Goal: Task Accomplishment & Management: Manage account settings

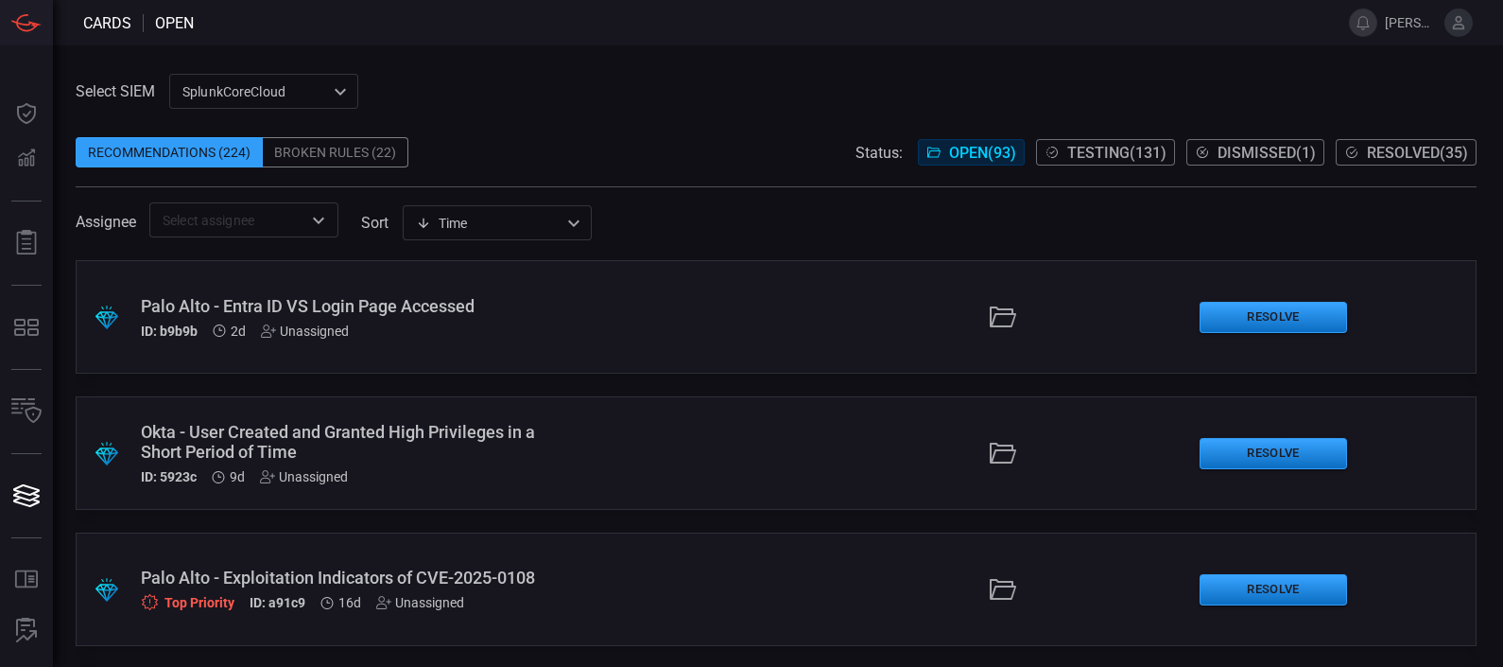
click at [282, 92] on div "SplunkCoreCloud f748d276-46a5-4bd3-b149-f2461a2fe2c5 ​" at bounding box center [263, 91] width 189 height 35
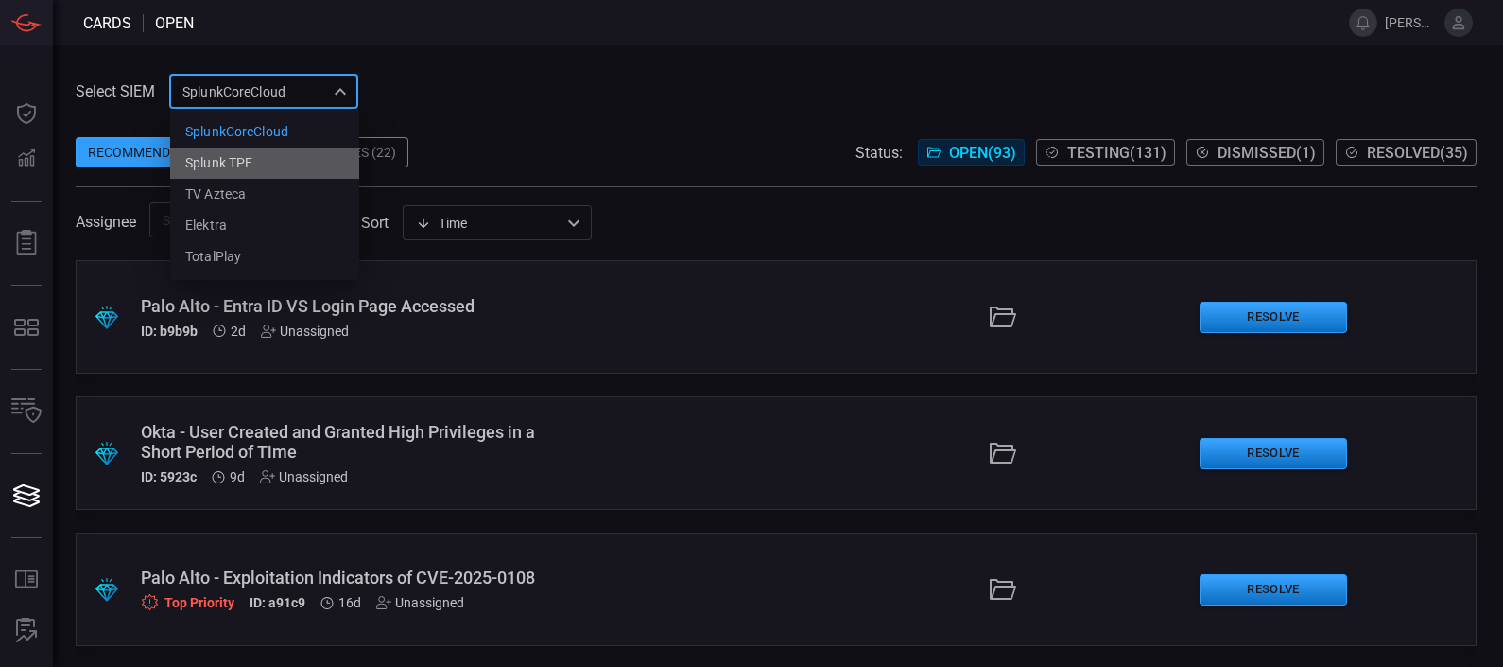
click at [251, 162] on div "Splunk TPE" at bounding box center [218, 163] width 67 height 20
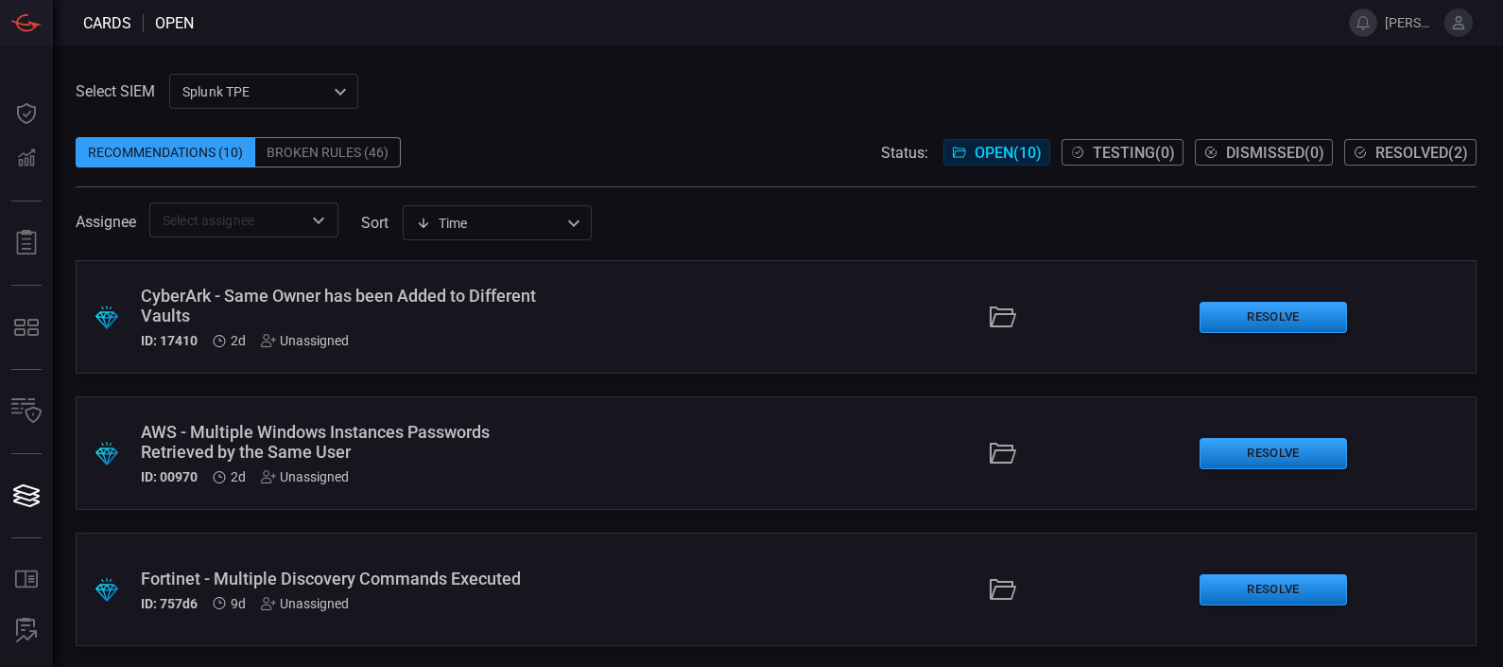
click at [328, 157] on div "Broken Rules (46)" at bounding box center [328, 152] width 146 height 30
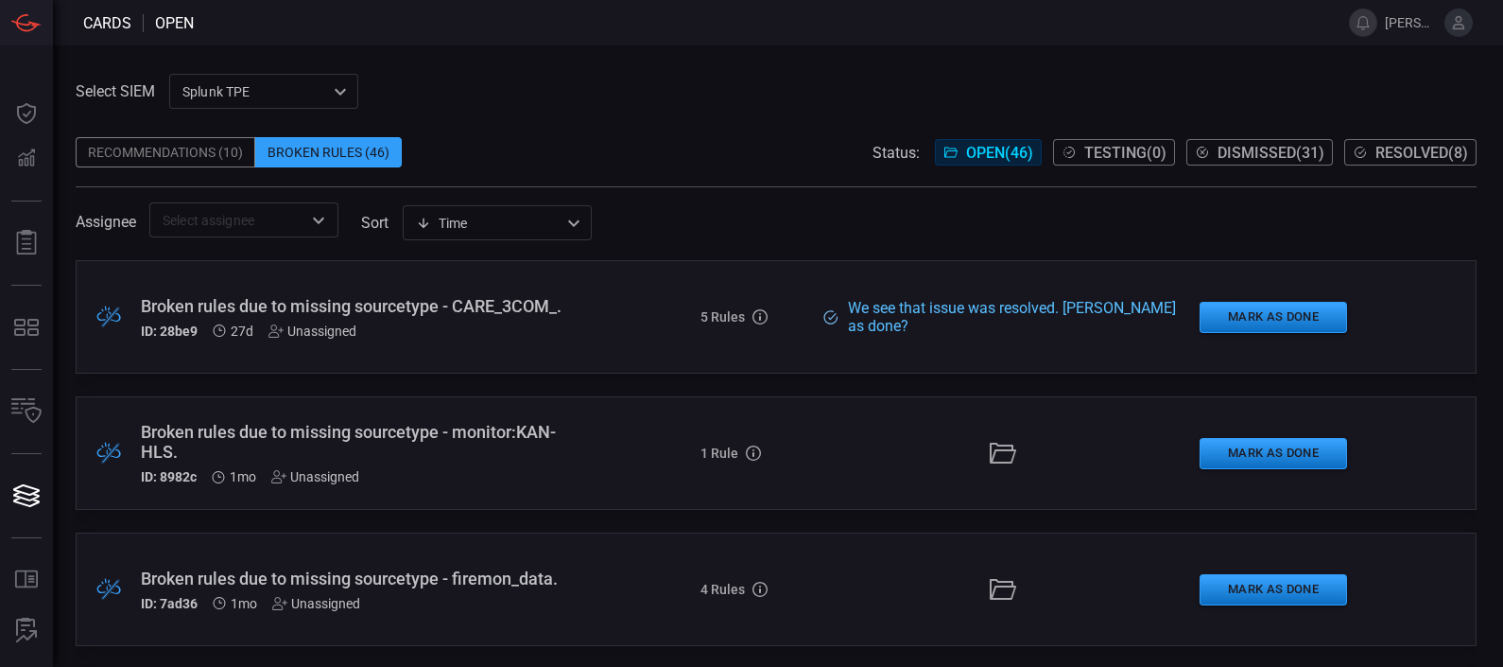
click at [251, 316] on div "Broken rules due to missing sourcetype - CARE_3COM_." at bounding box center [353, 306] width 424 height 20
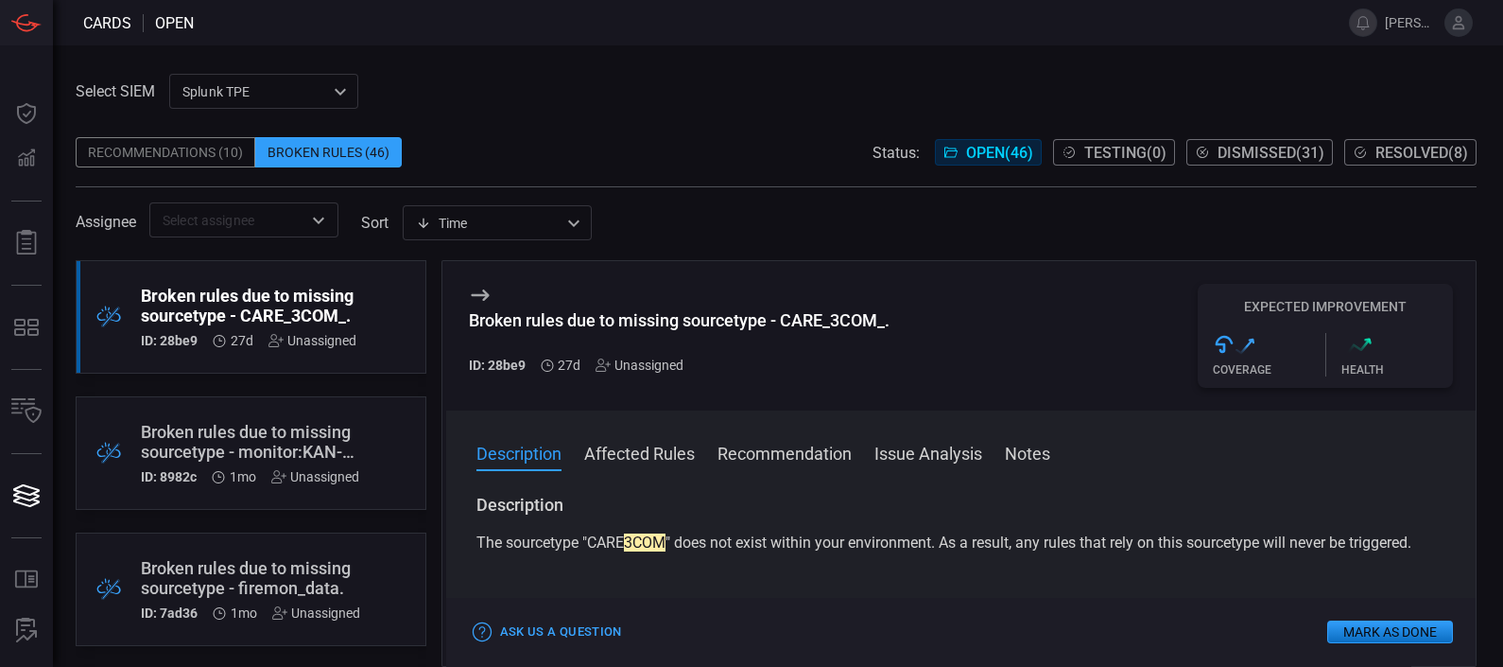
click at [294, 430] on div "Broken rules due to missing sourcetype - monitor:KAN-HLS." at bounding box center [250, 442] width 218 height 40
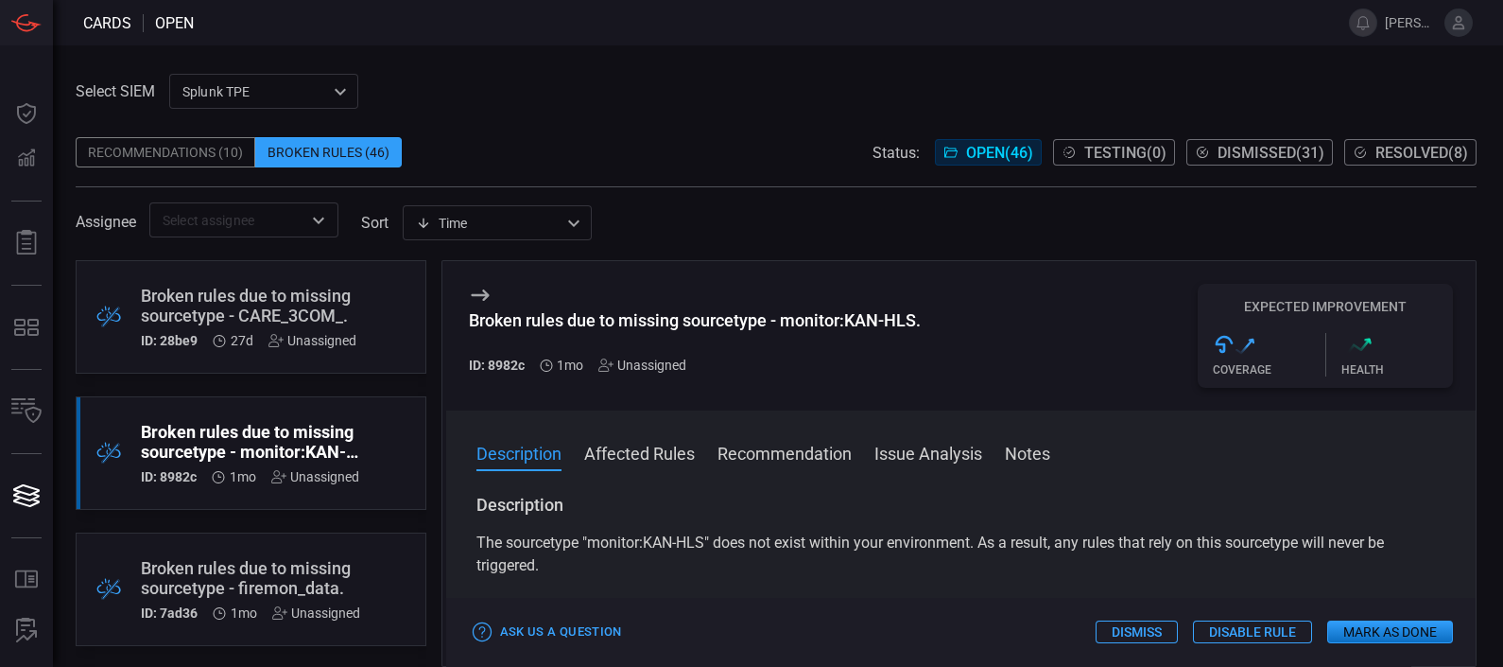
click at [667, 446] on button "Affected Rules" at bounding box center [639, 452] width 111 height 23
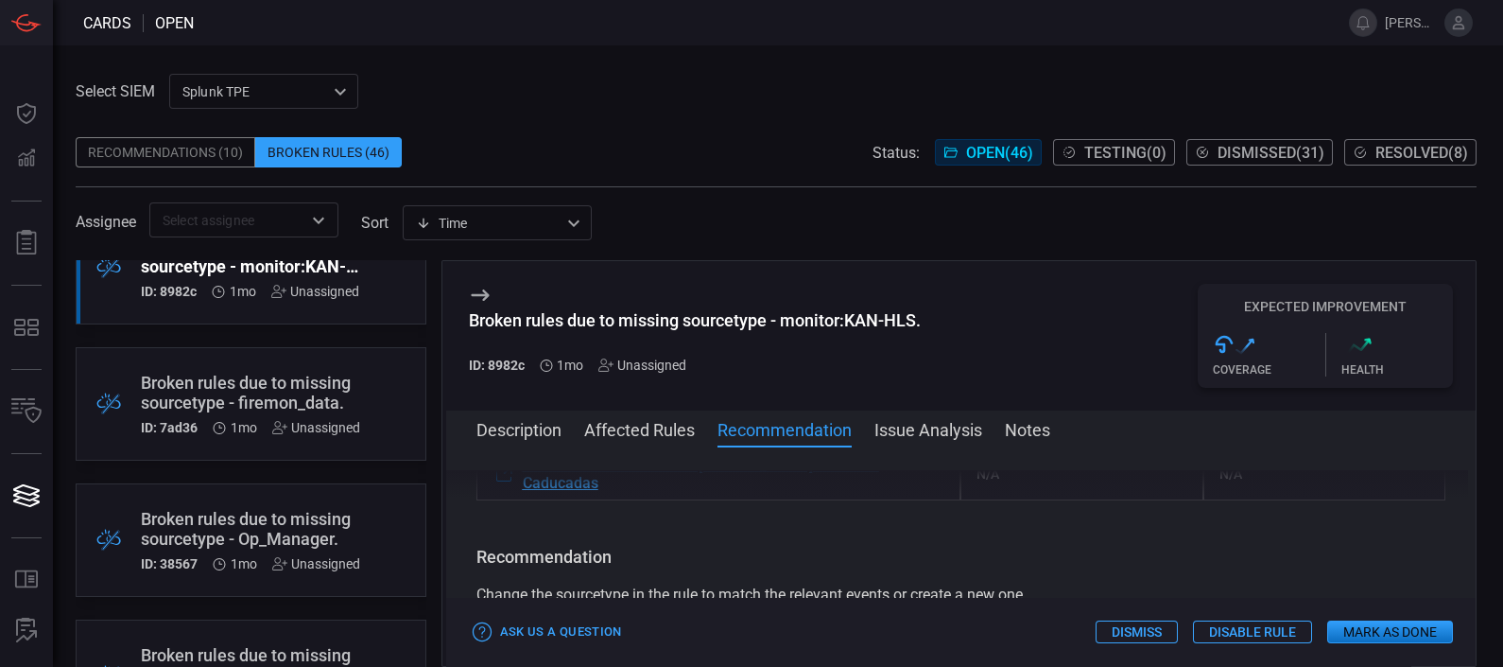
scroll to position [186, 0]
click at [291, 397] on div "Broken rules due to missing sourcetype - firemon_data." at bounding box center [250, 392] width 219 height 40
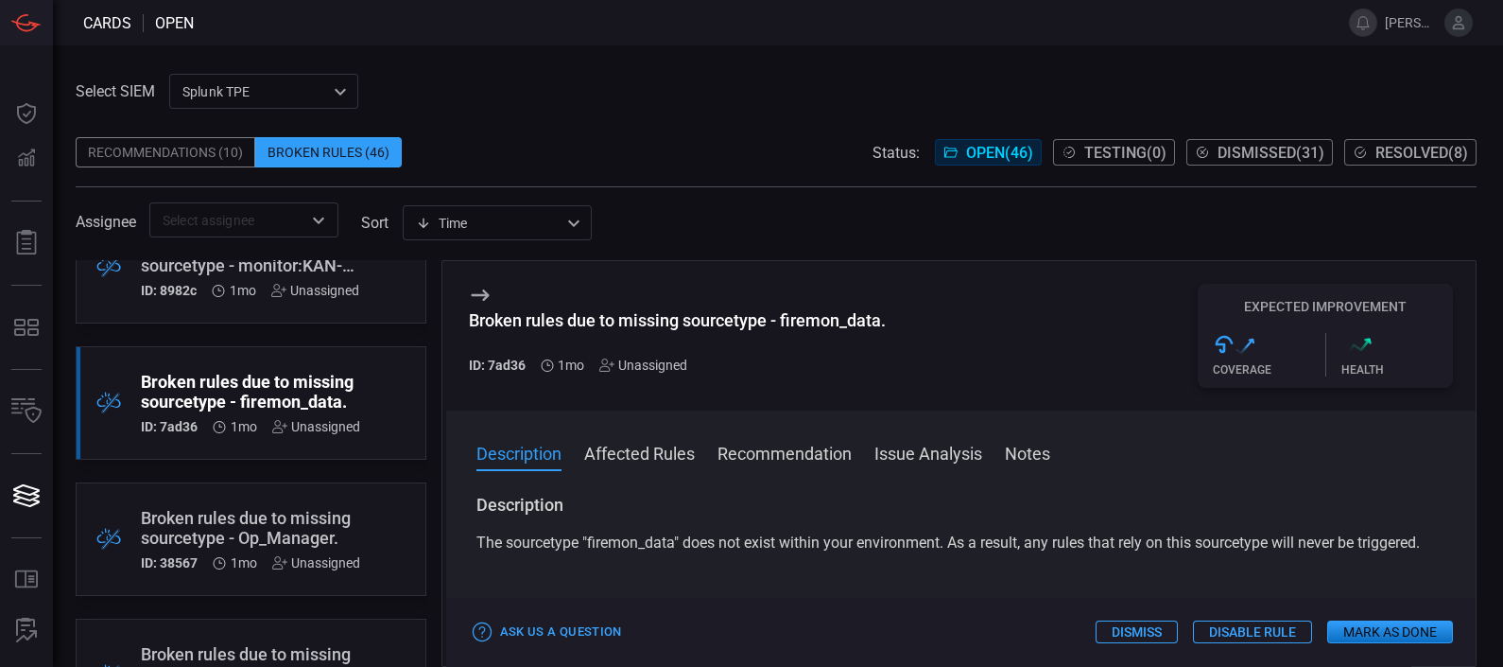
click at [676, 460] on button "Affected Rules" at bounding box center [639, 452] width 111 height 23
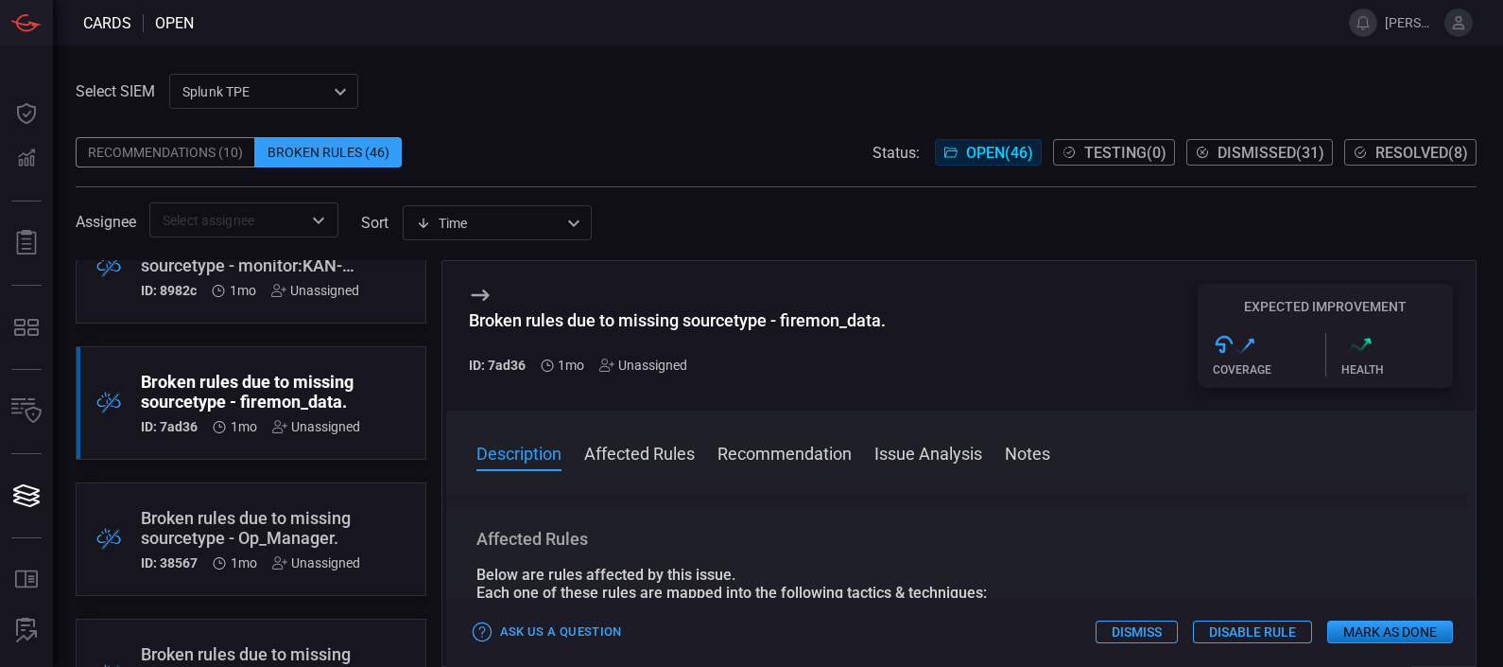
scroll to position [24, 0]
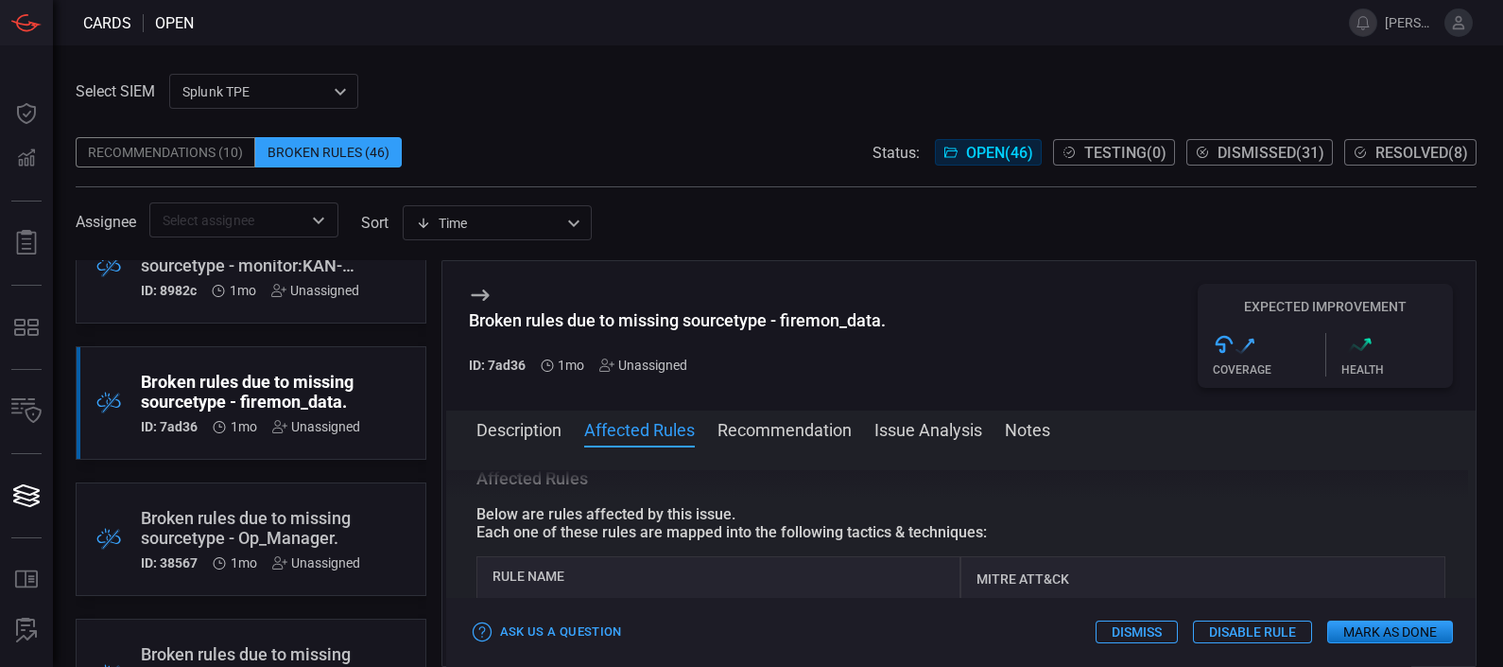
click at [676, 460] on span at bounding box center [961, 455] width 1031 height 30
click at [817, 526] on div "Affected Rules Below are rules affected by this issue. Each one of these rules …" at bounding box center [962, 636] width 970 height 338
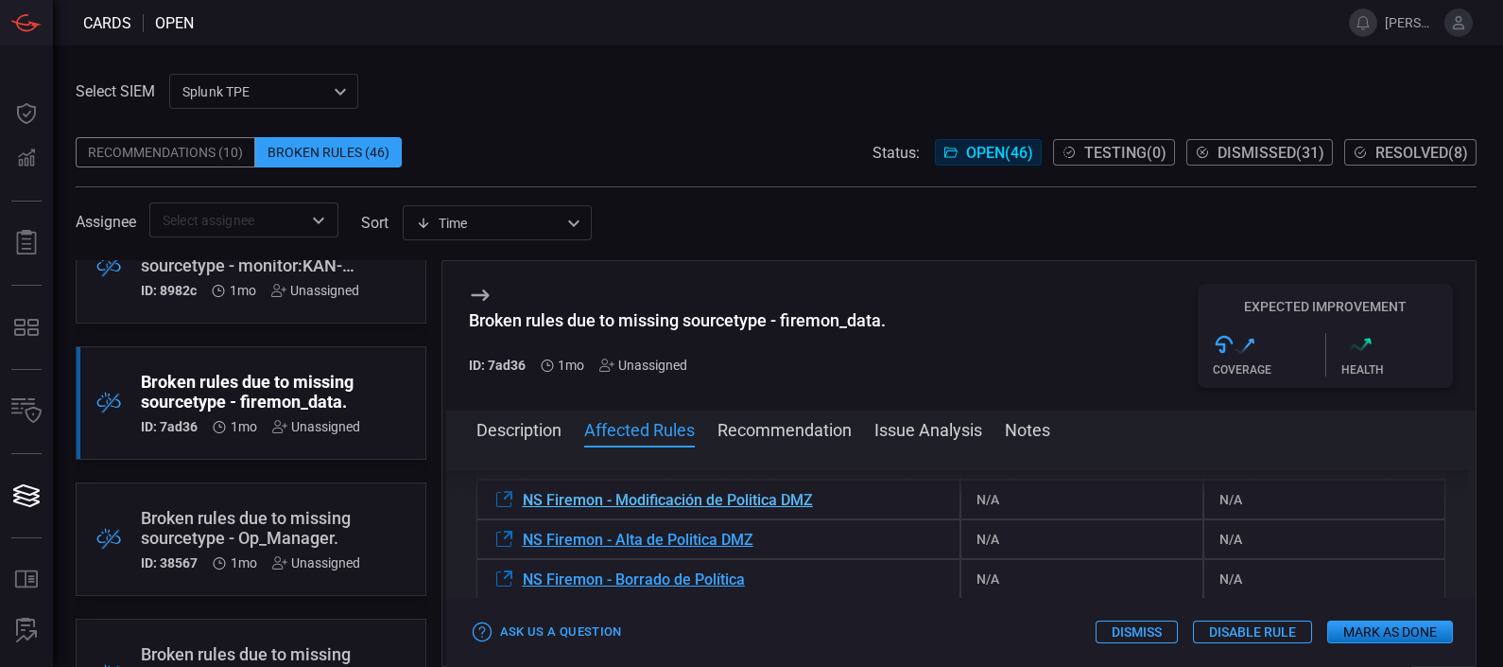
scroll to position [501, 0]
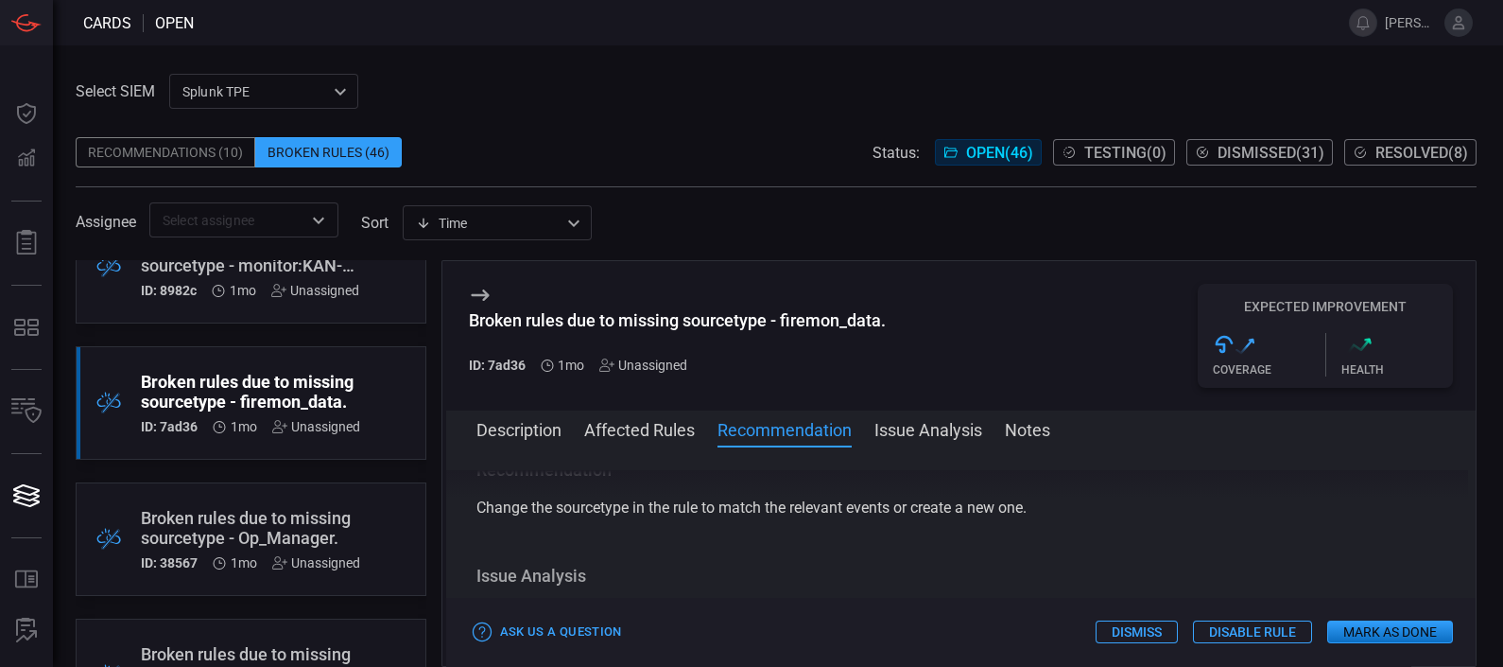
click at [476, 295] on icon at bounding box center [480, 294] width 18 height 11
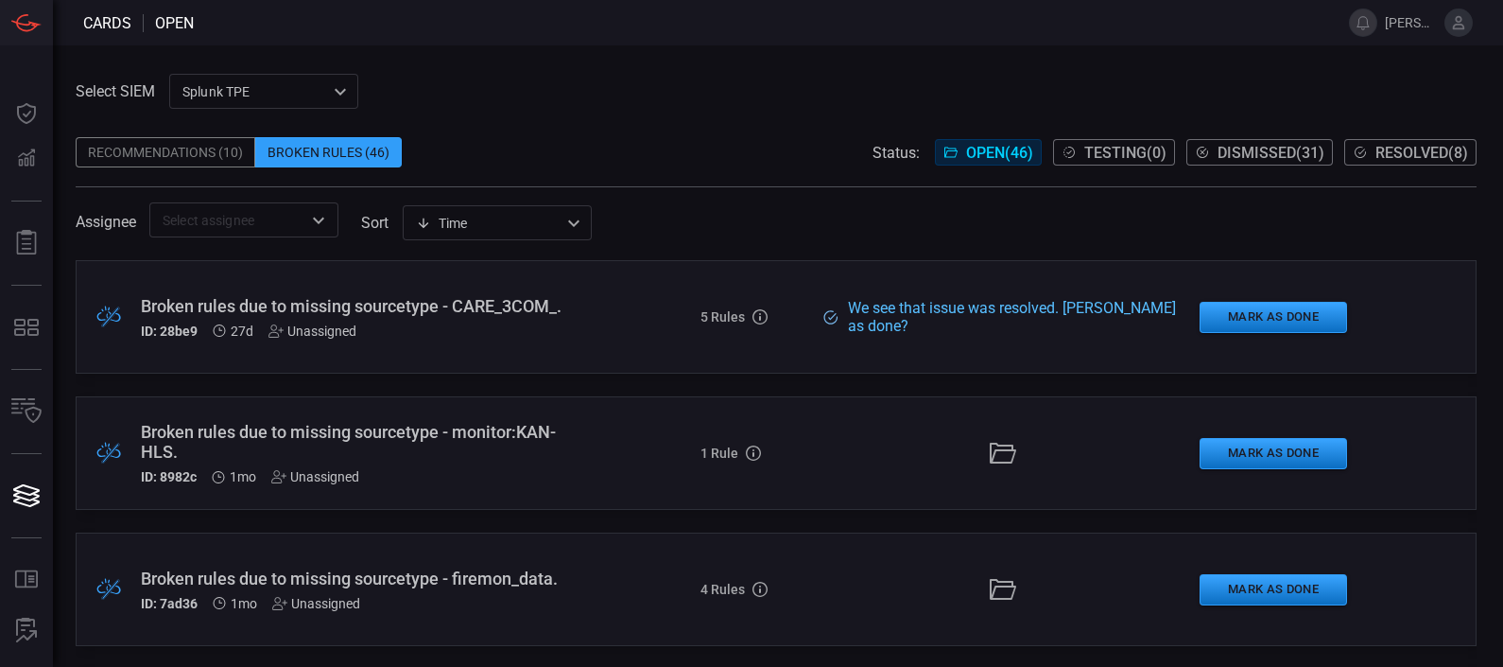
click at [303, 298] on div "Broken rules due to missing sourcetype - CARE_3COM_." at bounding box center [353, 306] width 424 height 20
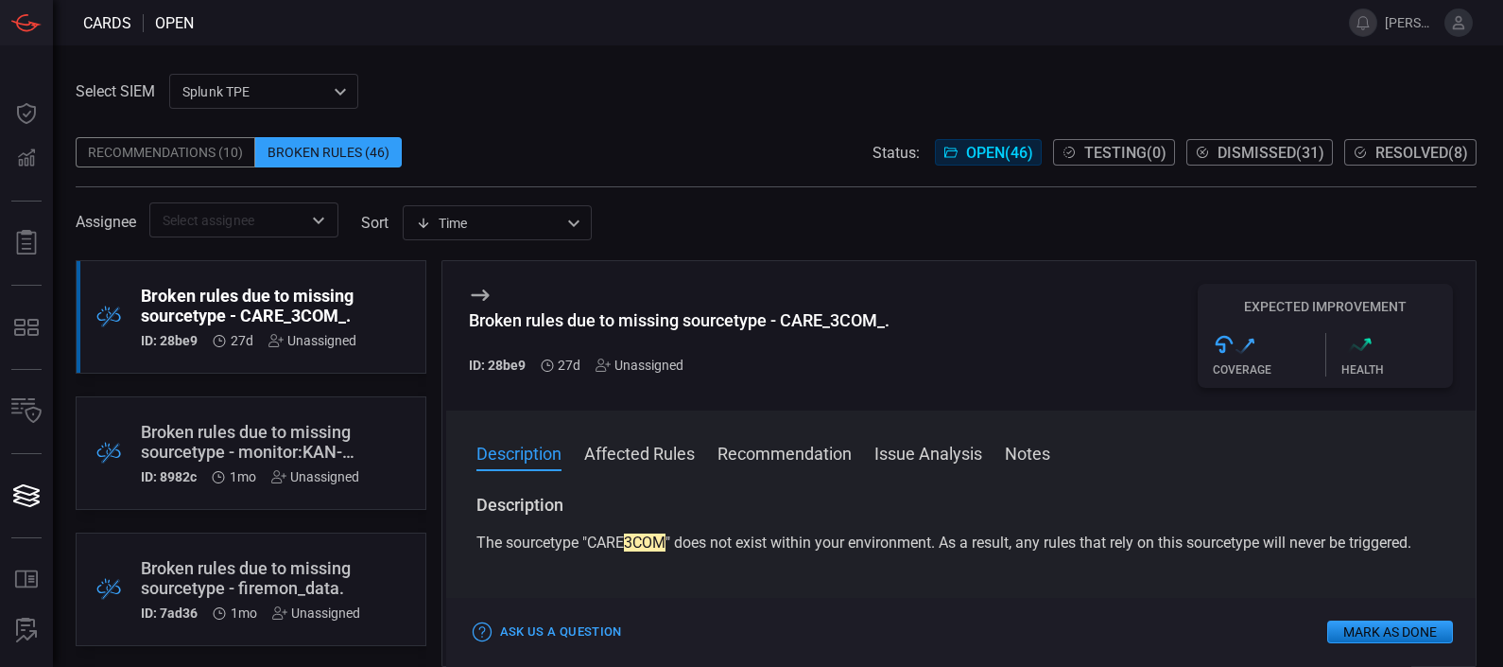
click at [903, 512] on h3 "Description" at bounding box center [962, 505] width 970 height 23
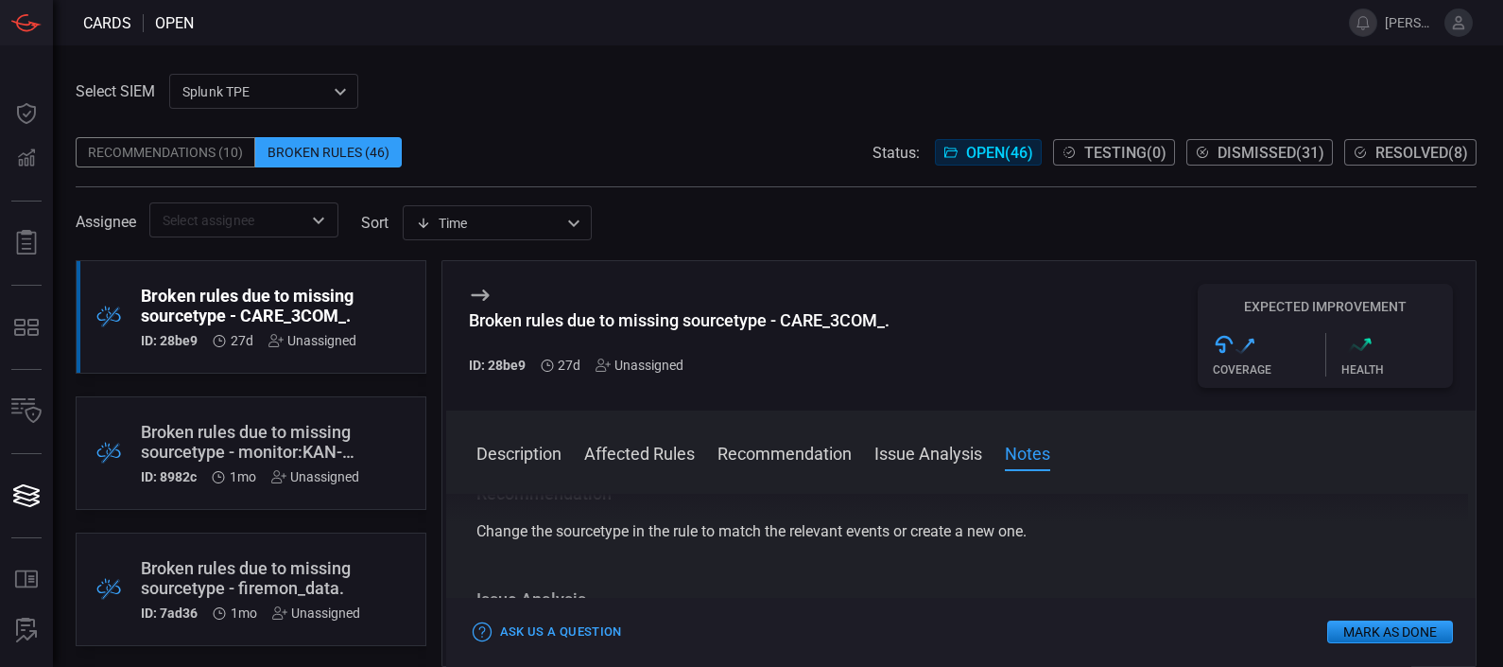
scroll to position [985, 0]
click at [1392, 629] on button "Mark as Done" at bounding box center [1390, 631] width 126 height 23
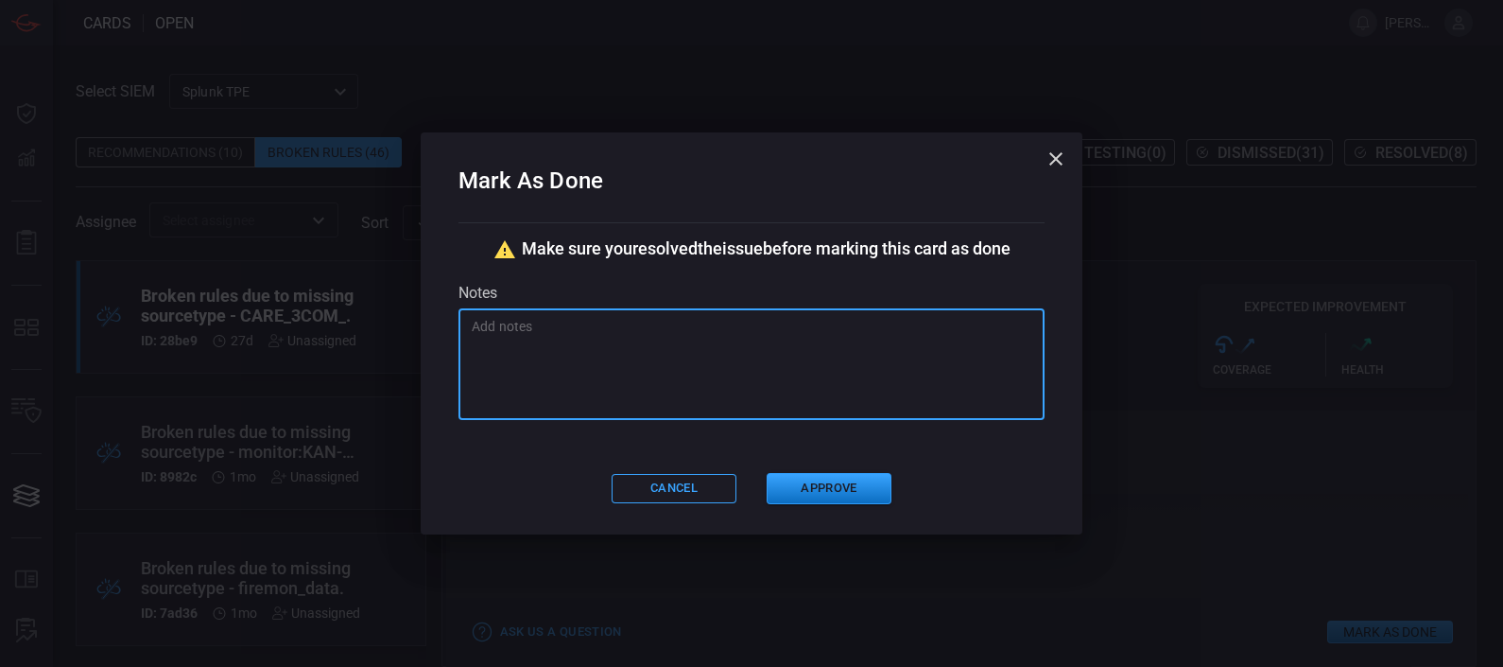
click at [661, 385] on textarea at bounding box center [752, 364] width 560 height 95
type textarea "e"
type textarea "E"
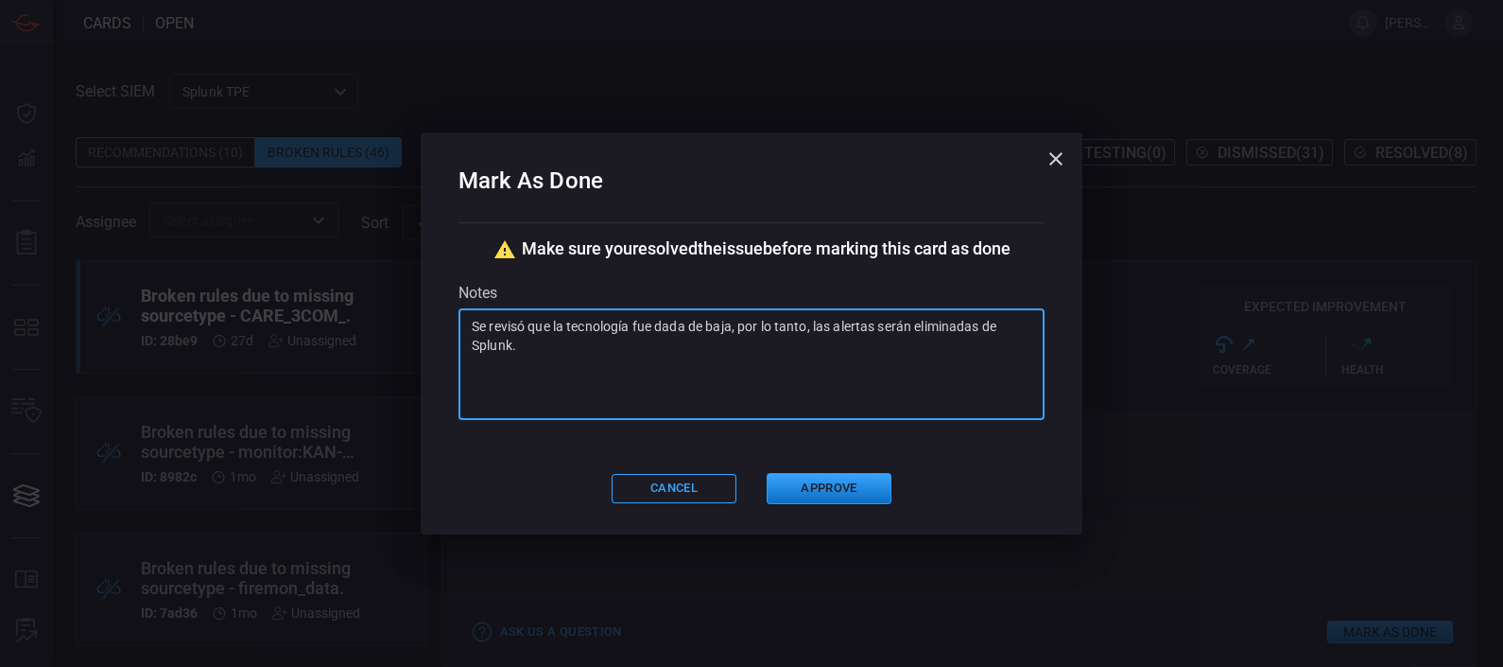
click at [927, 366] on textarea "Se revisó que la tecnología fue dada de baja, por lo tanto, las alertas serán e…" at bounding box center [752, 364] width 560 height 95
type textarea "Se revisó que la tecnología fue dada de baja, por lo tanto, las alertas serán e…"
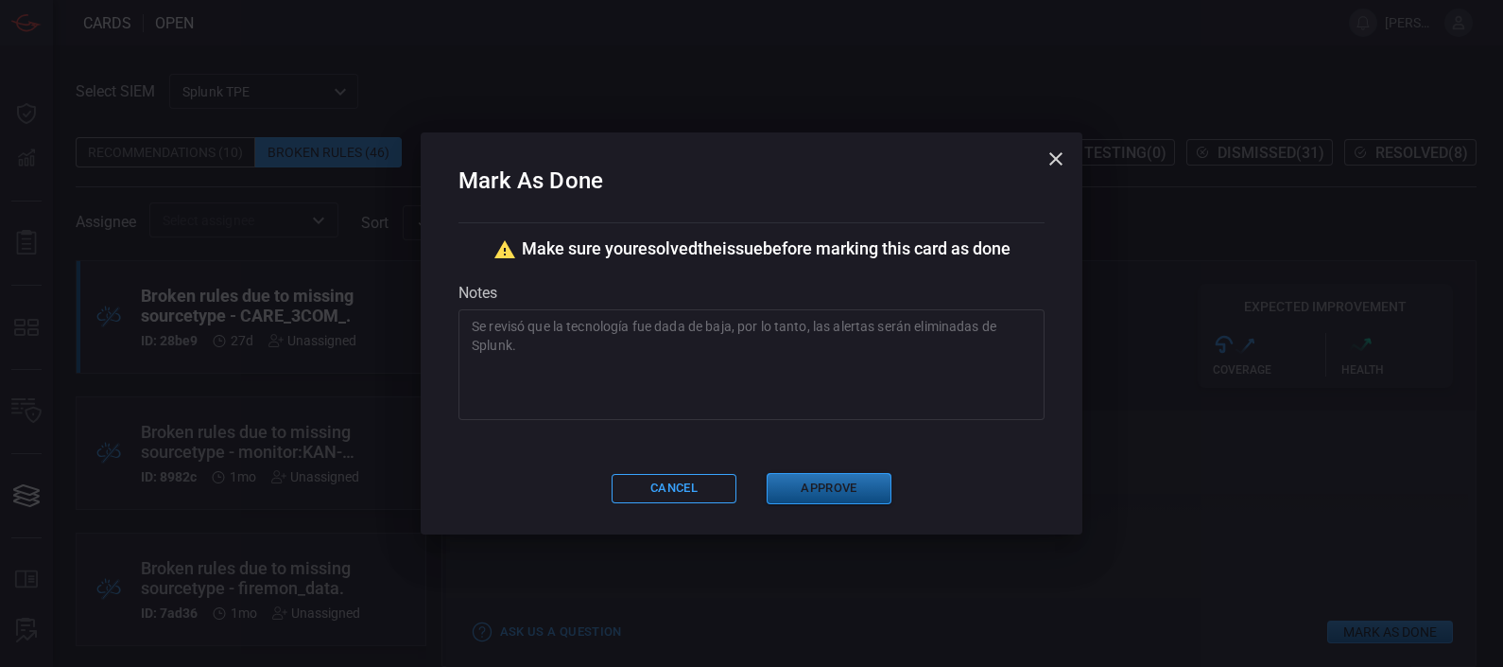
click at [844, 476] on button "Approve" at bounding box center [829, 488] width 125 height 31
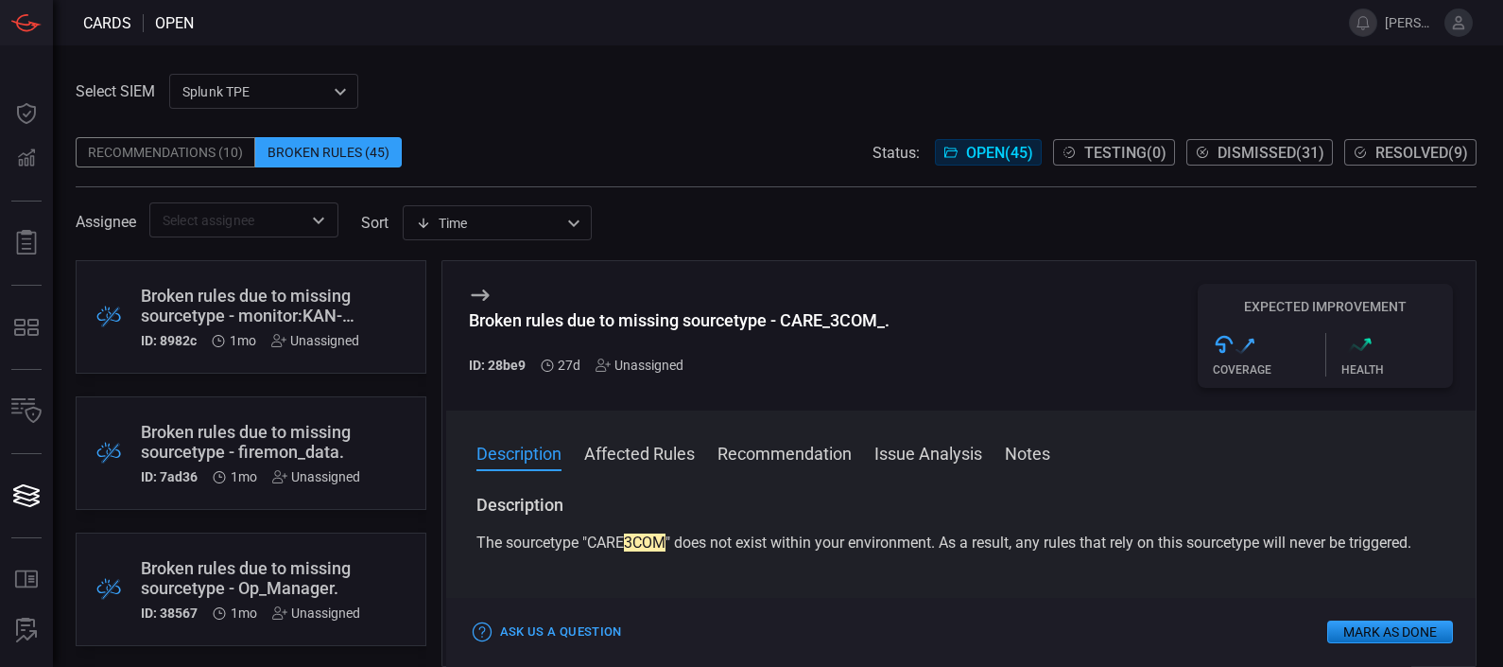
click at [520, 120] on span at bounding box center [776, 123] width 1401 height 28
click at [965, 287] on div "Broken rules due to missing sourcetype - CARE_3COM_. ID: 28be9 27d Unassigned E…" at bounding box center [961, 335] width 1031 height 149
click at [1407, 146] on span "Resolved ( 9 )" at bounding box center [1422, 153] width 93 height 18
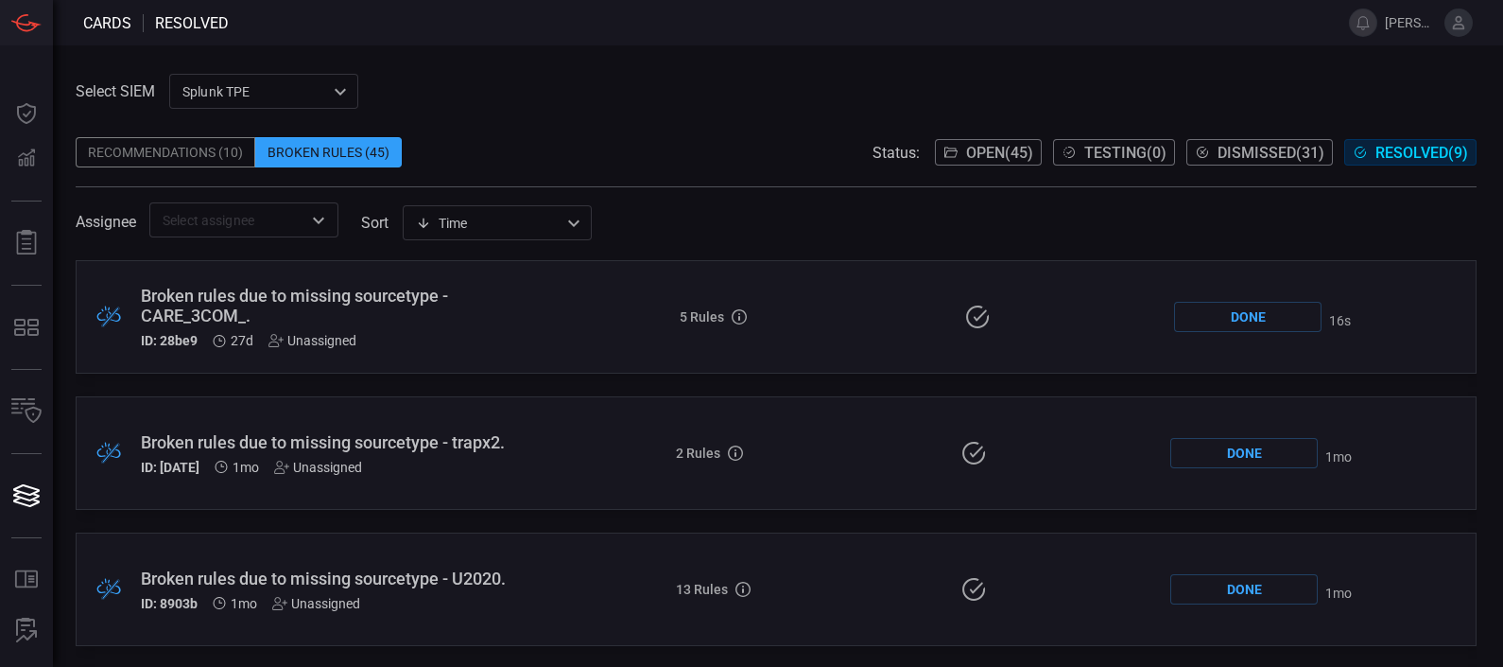
click at [287, 301] on div "Broken rules due to missing sourcetype - CARE_3COM_." at bounding box center [344, 306] width 407 height 40
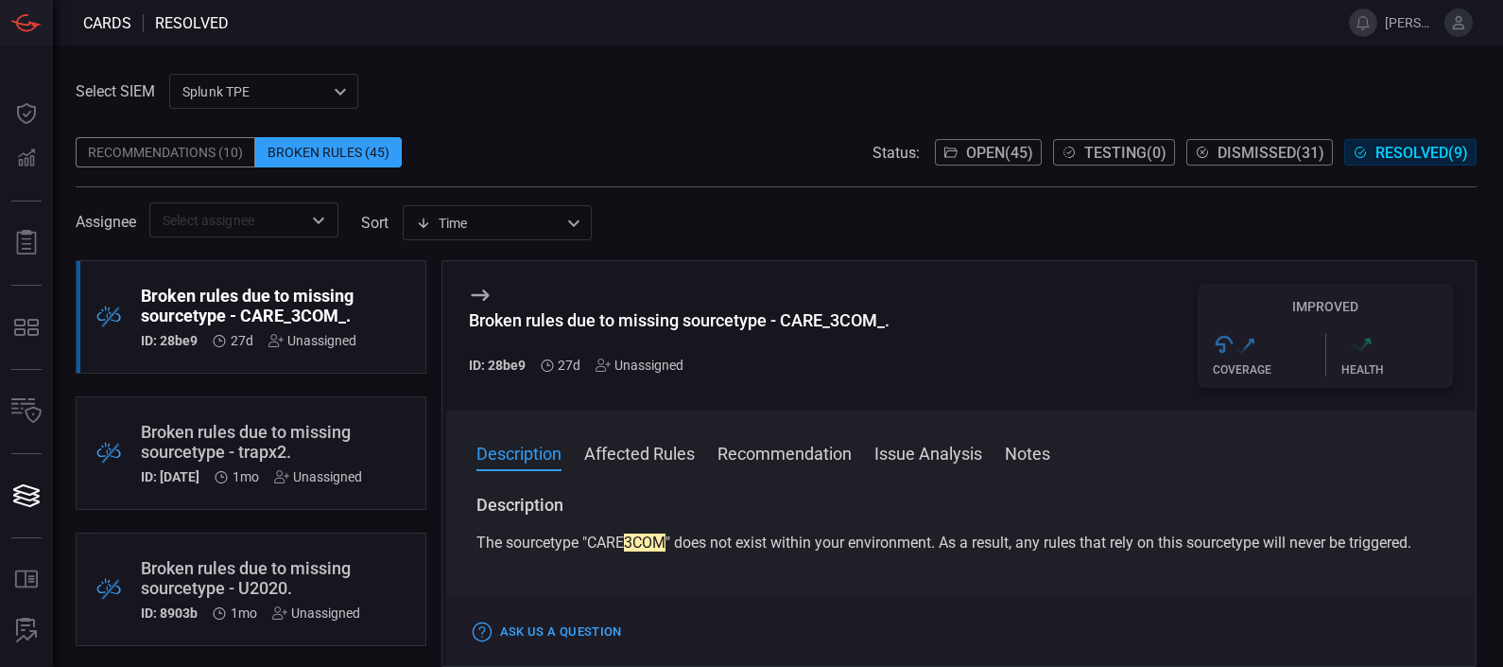
click at [647, 463] on button "Affected Rules" at bounding box center [639, 452] width 111 height 23
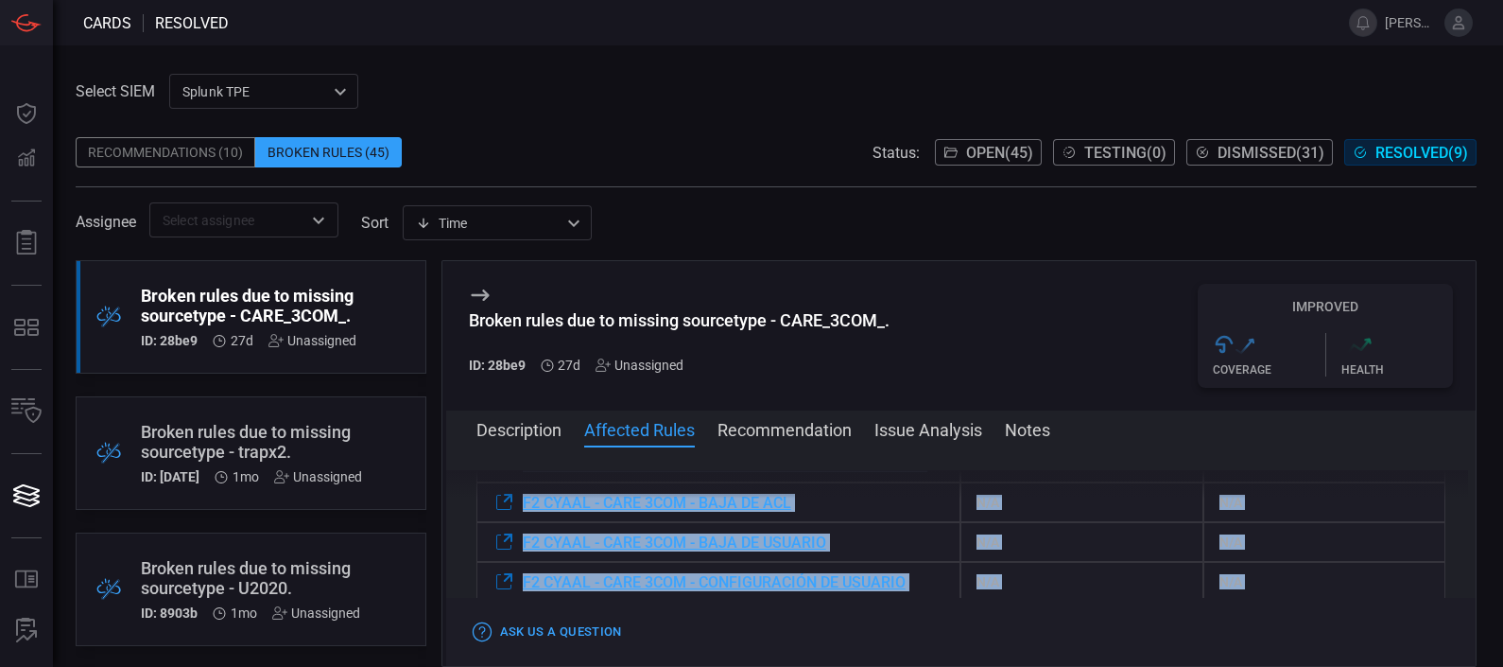
scroll to position [415, 0]
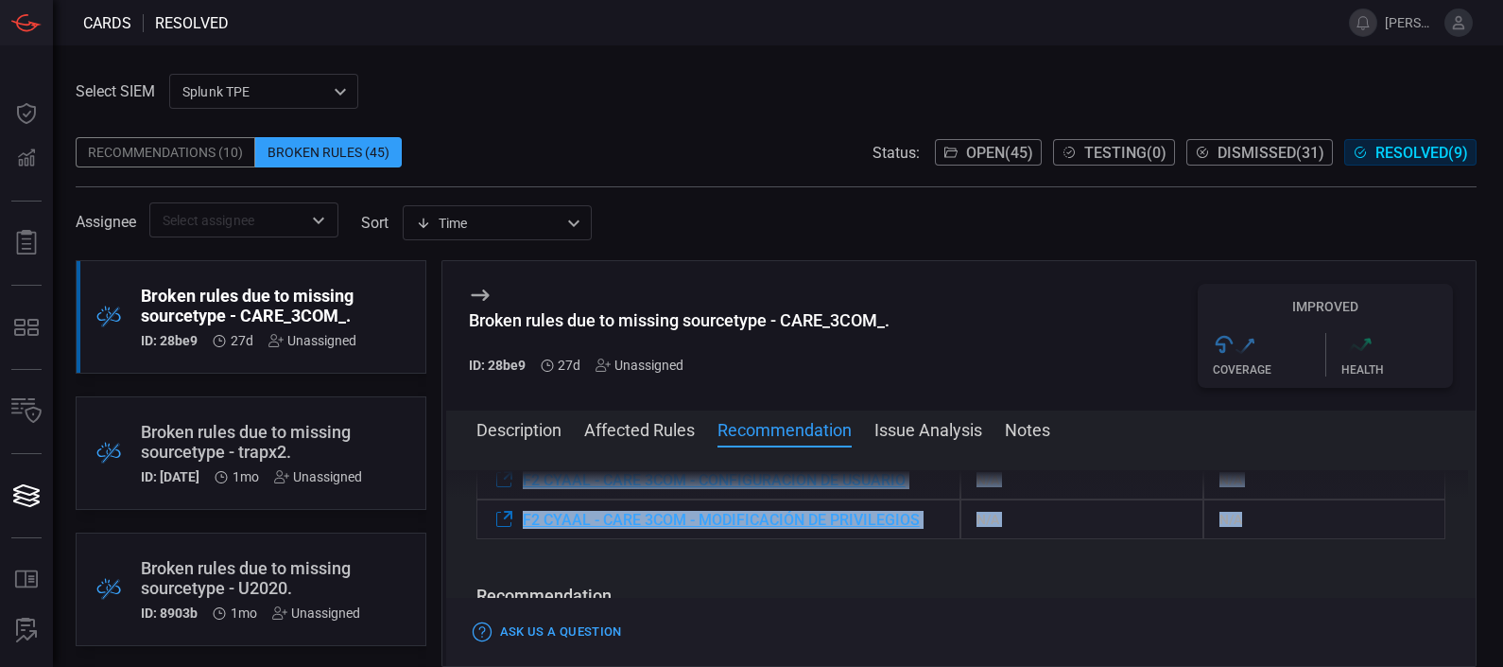
drag, startPoint x: 477, startPoint y: 500, endPoint x: 1237, endPoint y: 515, distance: 759.3
click at [1237, 515] on div "Rule Name MITRE ATT&CK Tactic Technique F2 CYAAL - CARE 3COM - ALTA Y CONFIGURA…" at bounding box center [962, 394] width 970 height 289
copy div "F2 CYAAL - CARE 3COM - ALTA Y CONFIGURACIÓN DE ACL N/A N/A F2 CYAAL - CARE 3COM…"
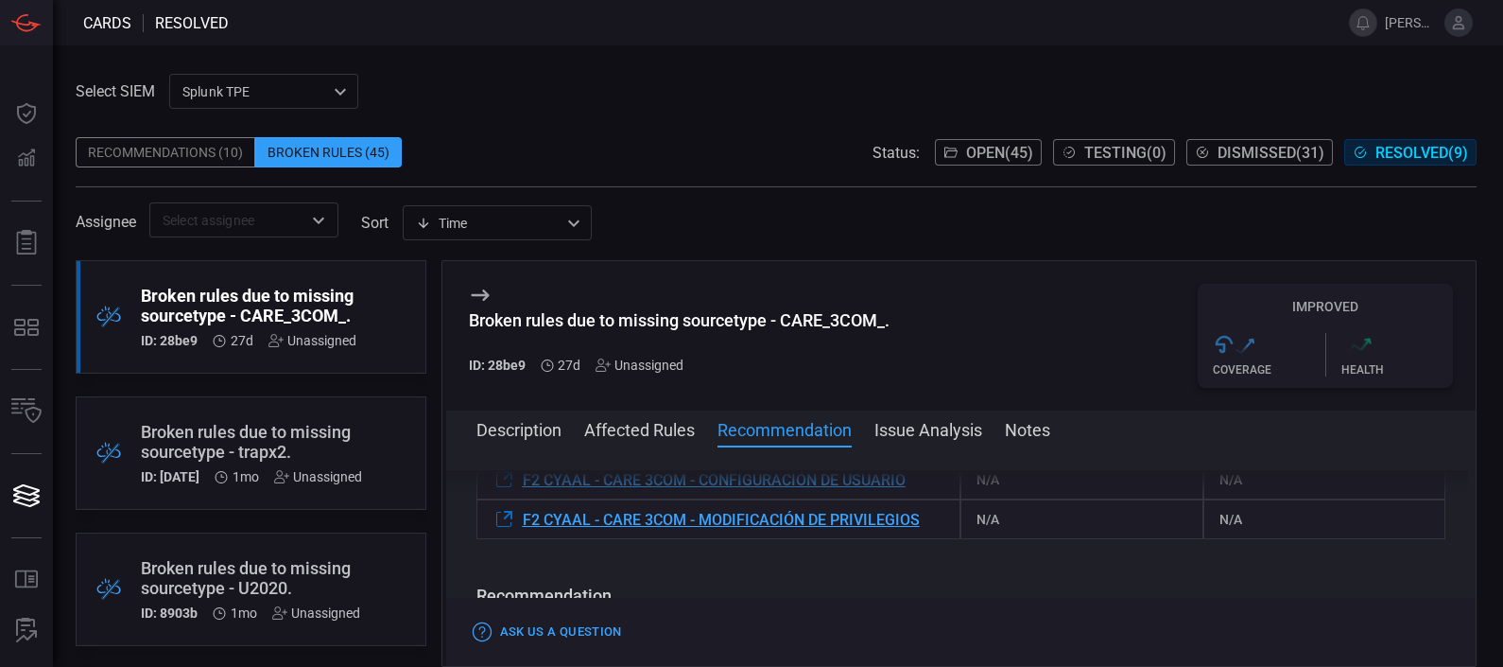
click at [943, 604] on div "Ask Us a Question" at bounding box center [961, 632] width 1031 height 68
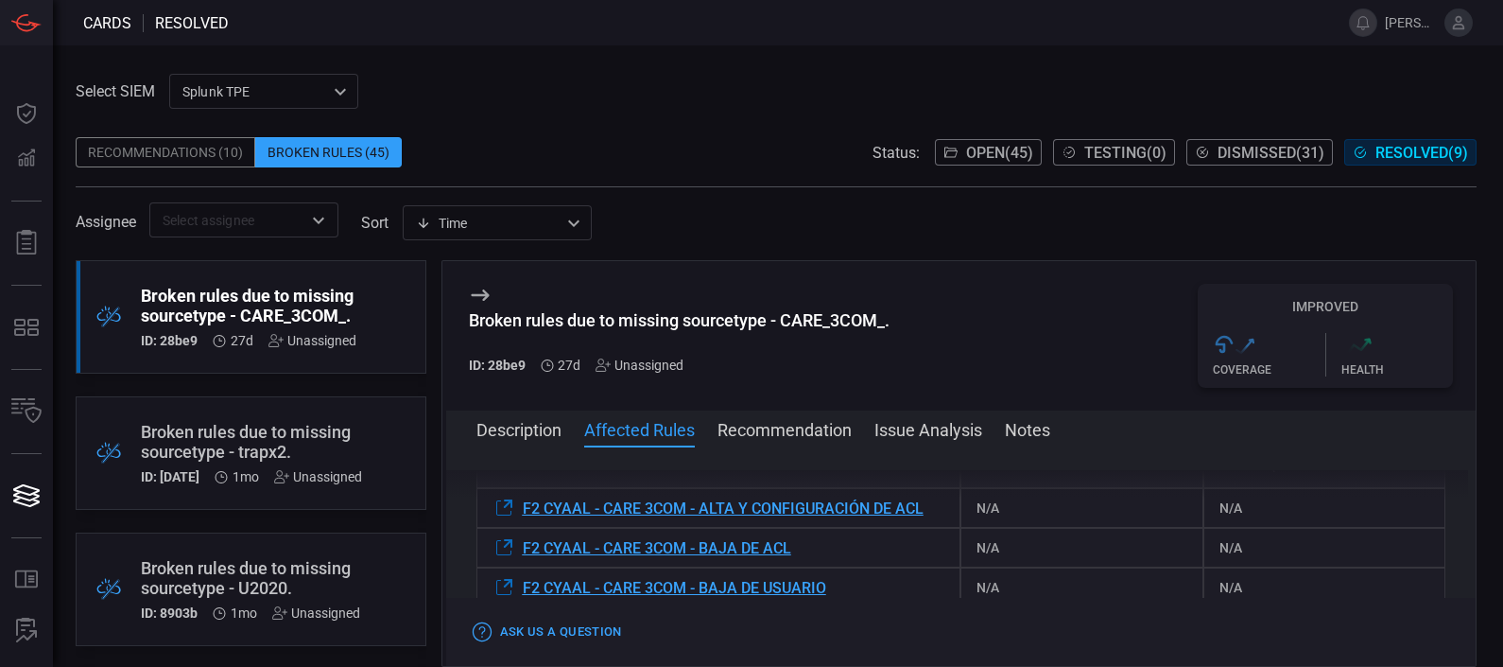
scroll to position [249, 0]
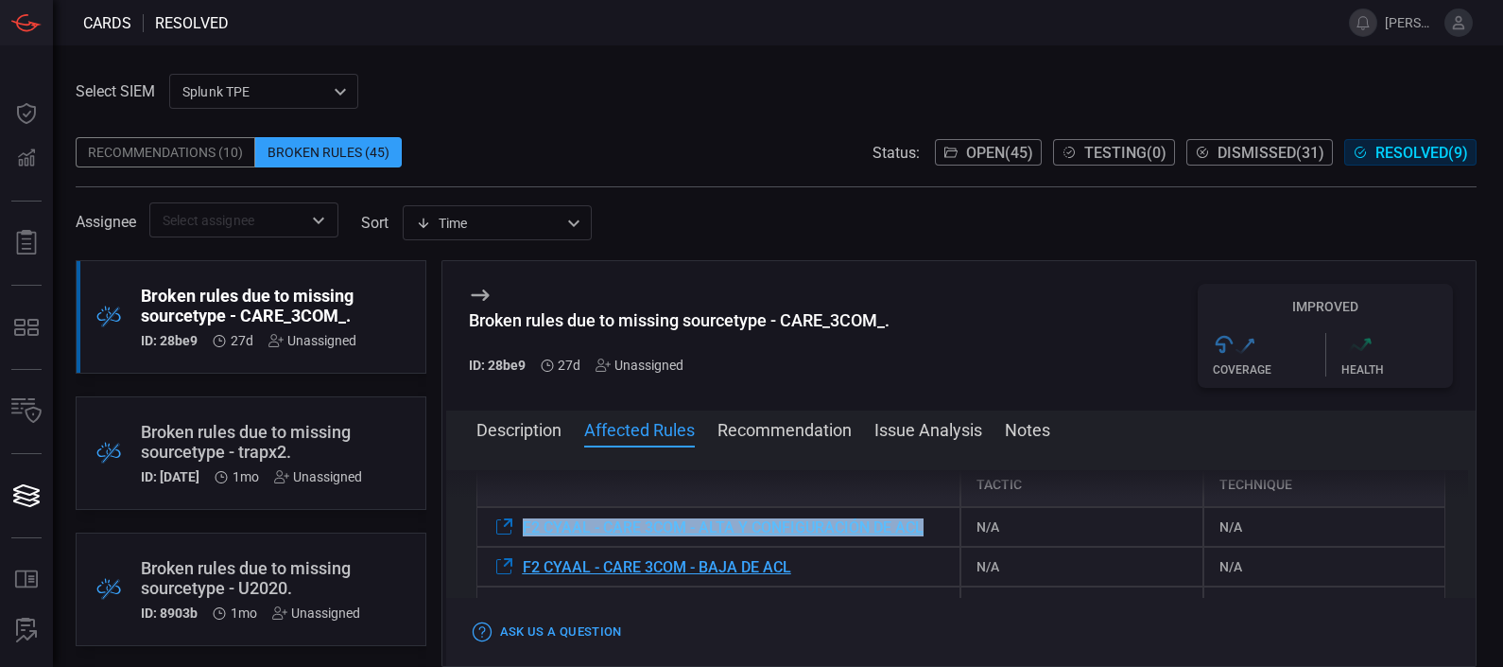
drag, startPoint x: 938, startPoint y: 523, endPoint x: 521, endPoint y: 516, distance: 417.0
click at [521, 516] on div "F2 CYAAL - CARE 3COM - ALTA Y CONFIGURACIÓN DE ACL" at bounding box center [719, 527] width 485 height 40
copy span "F2 CYAAL - CARE 3COM - ALTA Y CONFIGURACIÓN DE ACL"
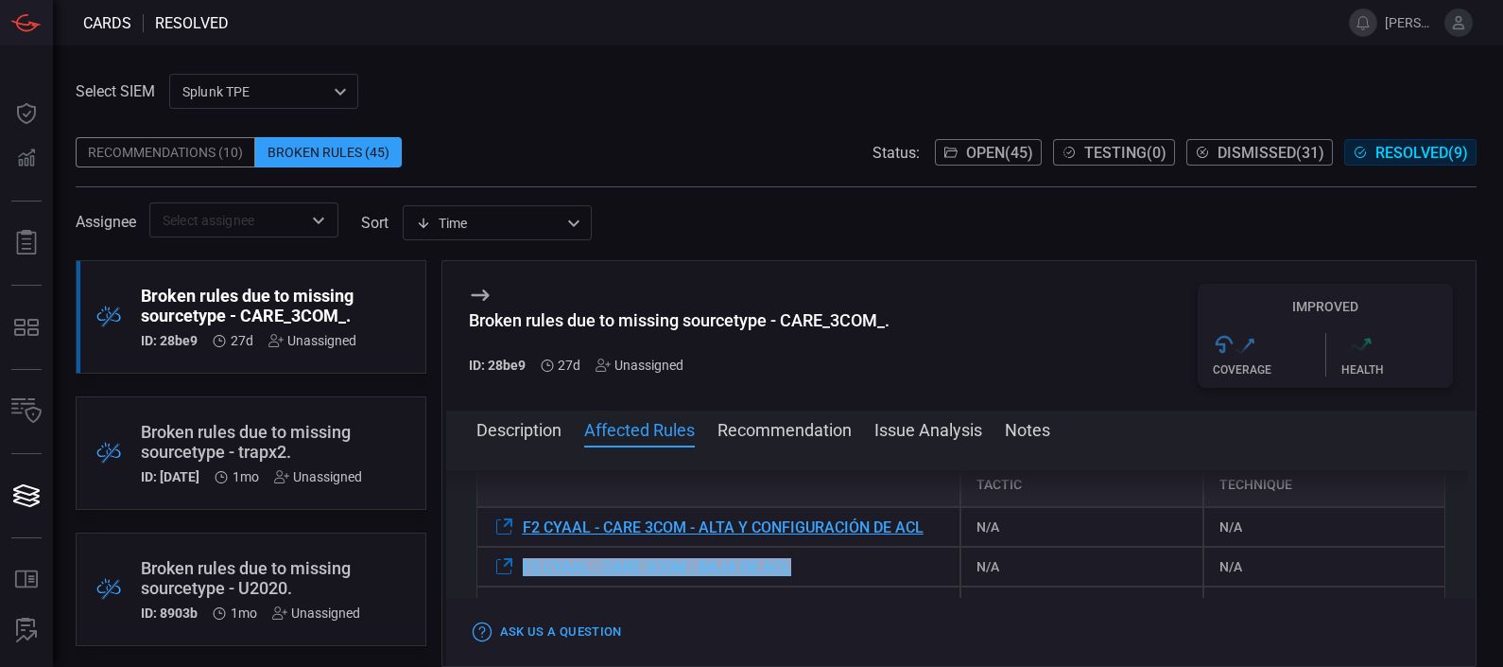
drag, startPoint x: 815, startPoint y: 567, endPoint x: 515, endPoint y: 565, distance: 299.7
click at [515, 565] on div "F2 CYAAL - CARE 3COM - BAJA DE ACL" at bounding box center [719, 566] width 485 height 40
copy div "F2 CYAAL - CARE 3COM - BAJA DE ACL"
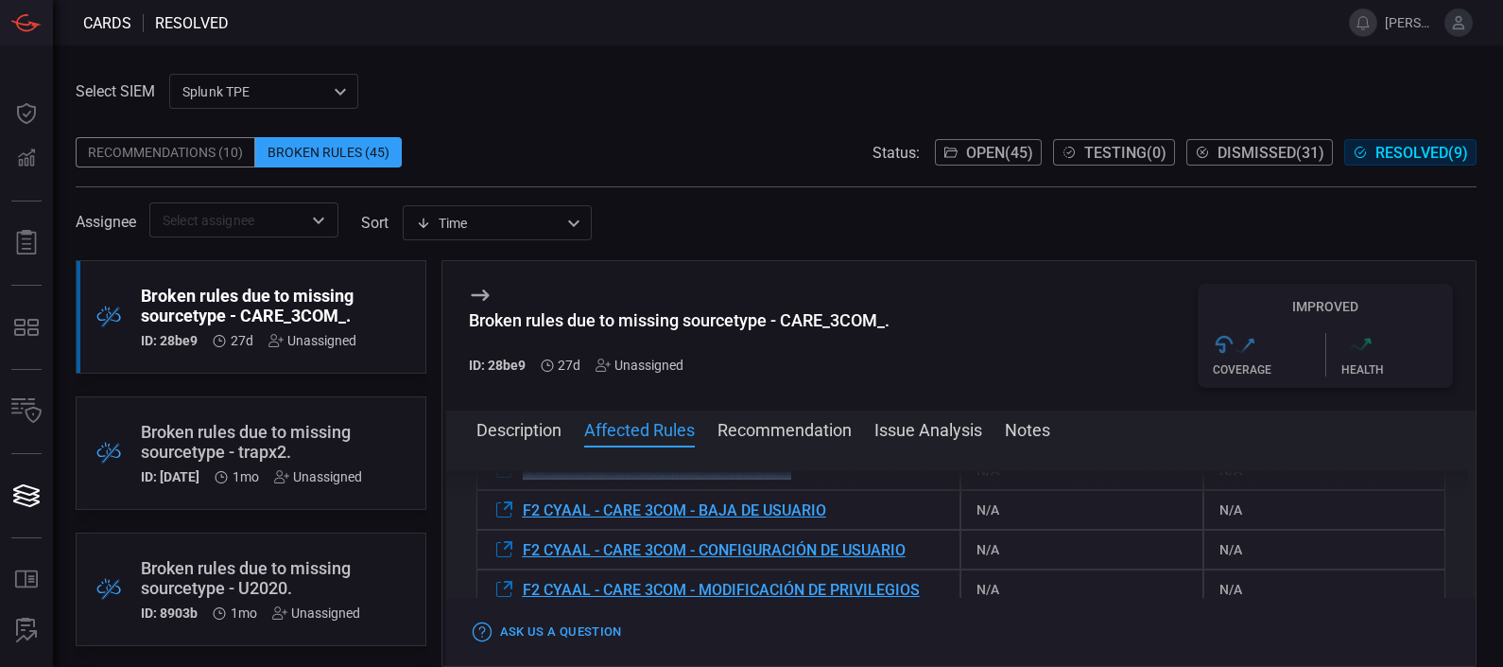
scroll to position [328, 0]
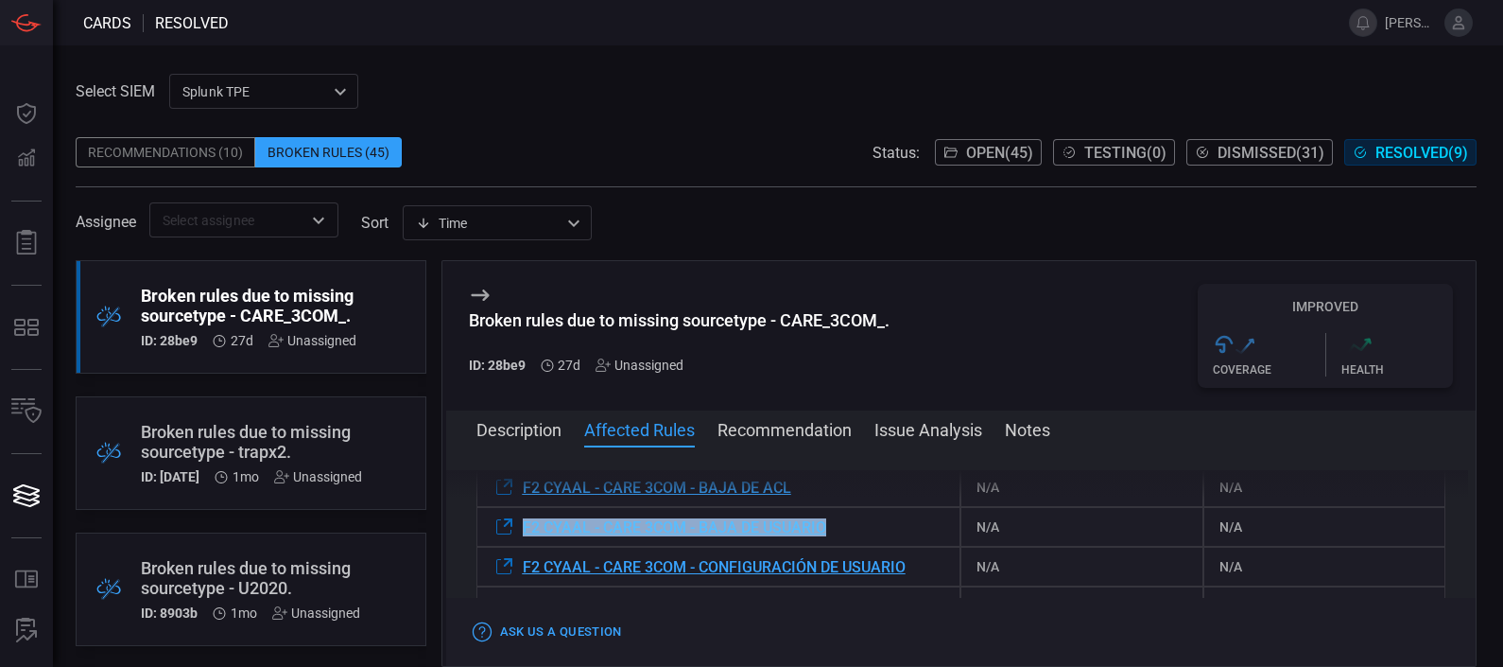
drag, startPoint x: 854, startPoint y: 511, endPoint x: 525, endPoint y: 530, distance: 329.6
click at [525, 530] on div "F2 CYAAL - CARE 3COM - BAJA DE USUARIO" at bounding box center [719, 527] width 485 height 40
copy span "F2 CYAAL - CARE 3COM - BAJA DE USUARIO"
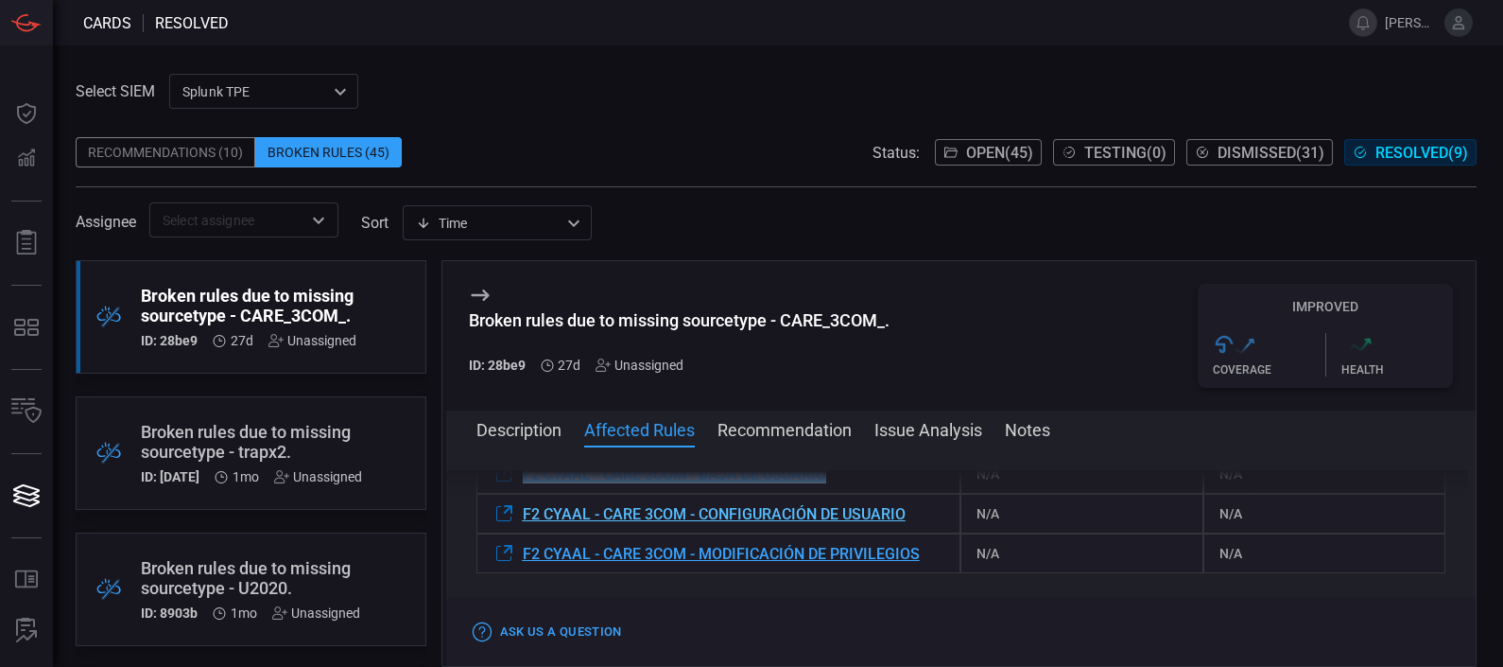
scroll to position [385, 0]
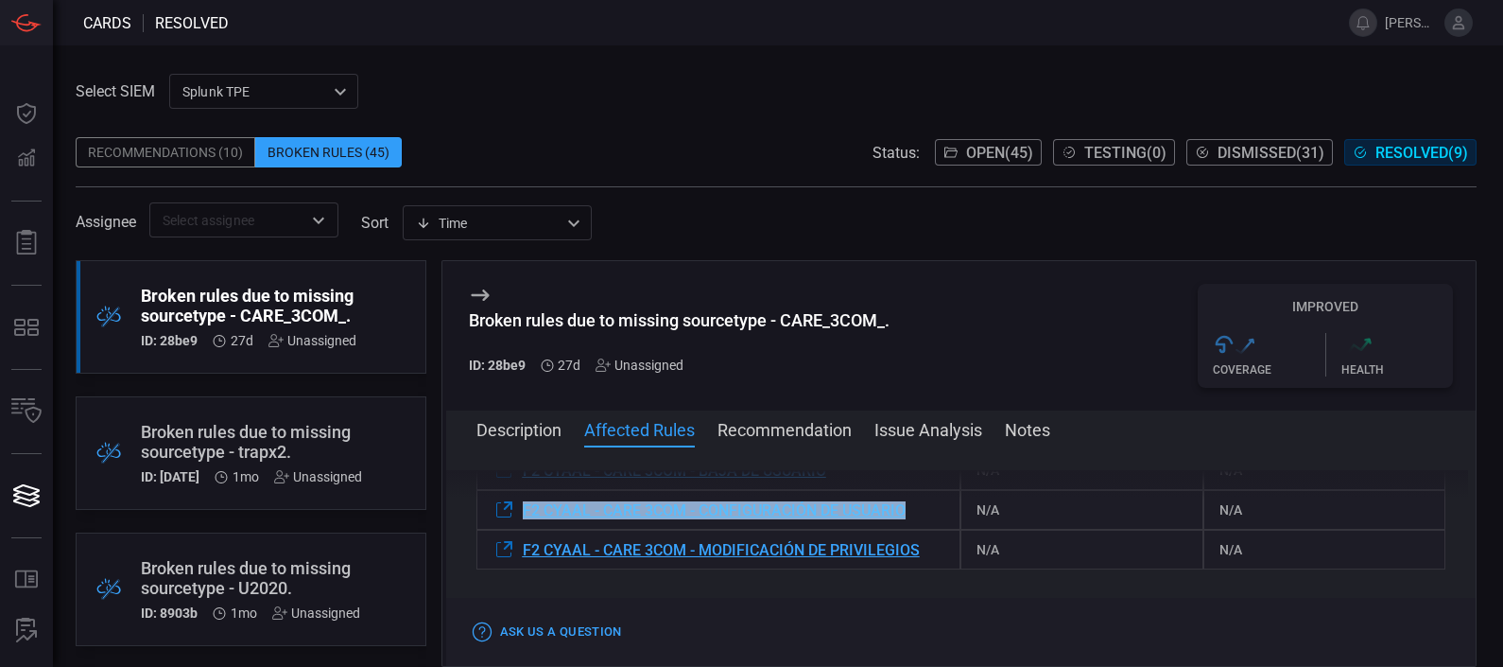
drag, startPoint x: 929, startPoint y: 507, endPoint x: 520, endPoint y: 515, distance: 409.5
click at [520, 515] on div "F2 CYAAL - CARE 3COM - CONFIGURACIÓN DE USUARIO" at bounding box center [719, 510] width 485 height 40
copy span "F2 CYAAL - CARE 3COM - CONFIGURACIÓN DE USUARIO"
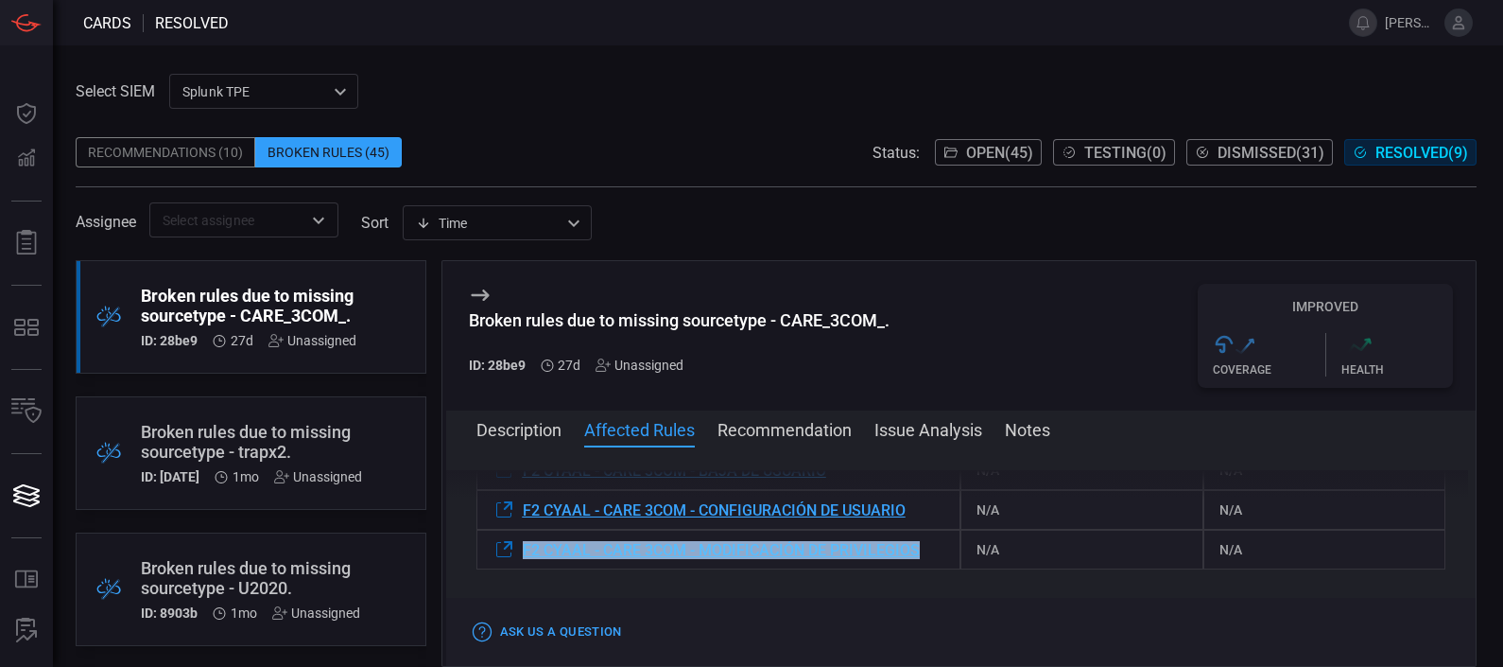
drag, startPoint x: 940, startPoint y: 548, endPoint x: 520, endPoint y: 539, distance: 419.9
click at [520, 539] on div "F2 CYAAL - CARE 3COM - MODIFICACIÓN DE PRIVILEGIOS" at bounding box center [719, 549] width 485 height 40
copy span "F2 CYAAL - CARE 3COM - MODIFICACIÓN DE PRIVILEGIOS"
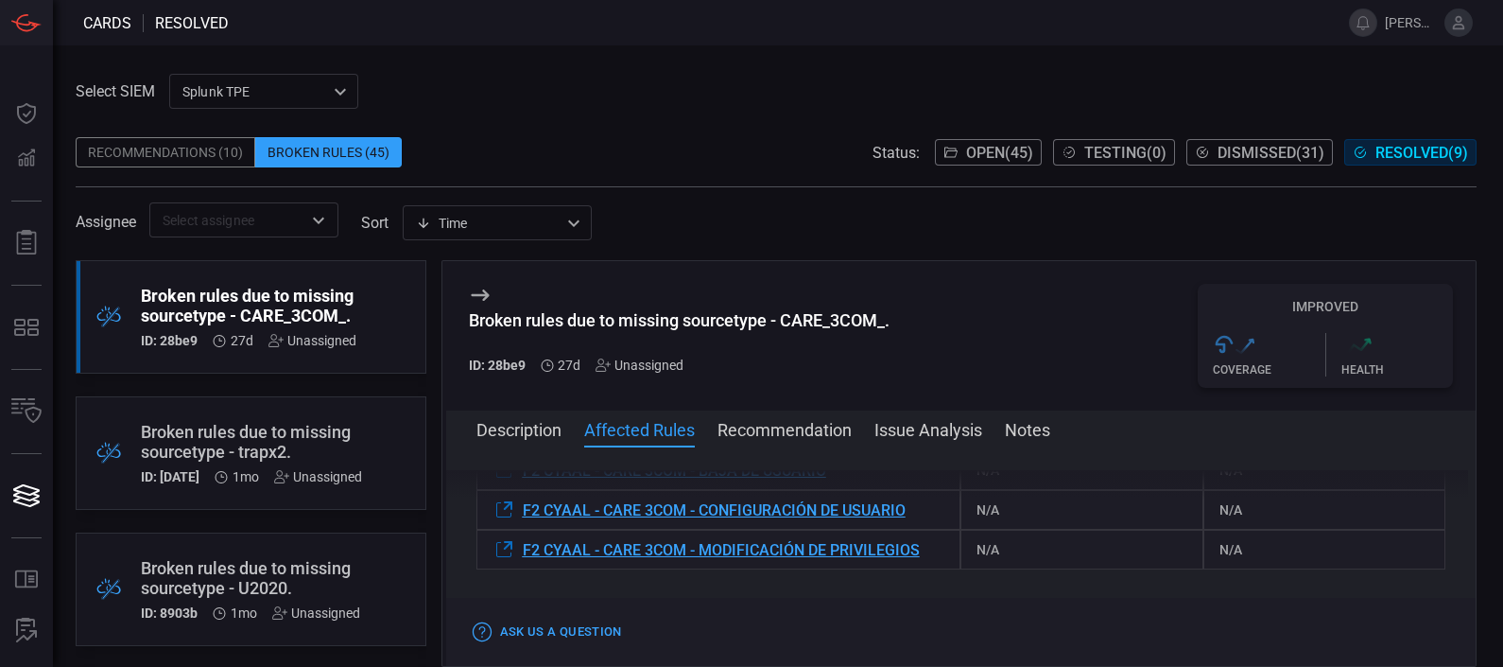
click at [493, 295] on div "Broken rules due to missing sourcetype - CARE_3COM_. ID: 28be9 27d Unassigned" at bounding box center [679, 336] width 421 height 104
click at [484, 293] on icon at bounding box center [480, 294] width 18 height 11
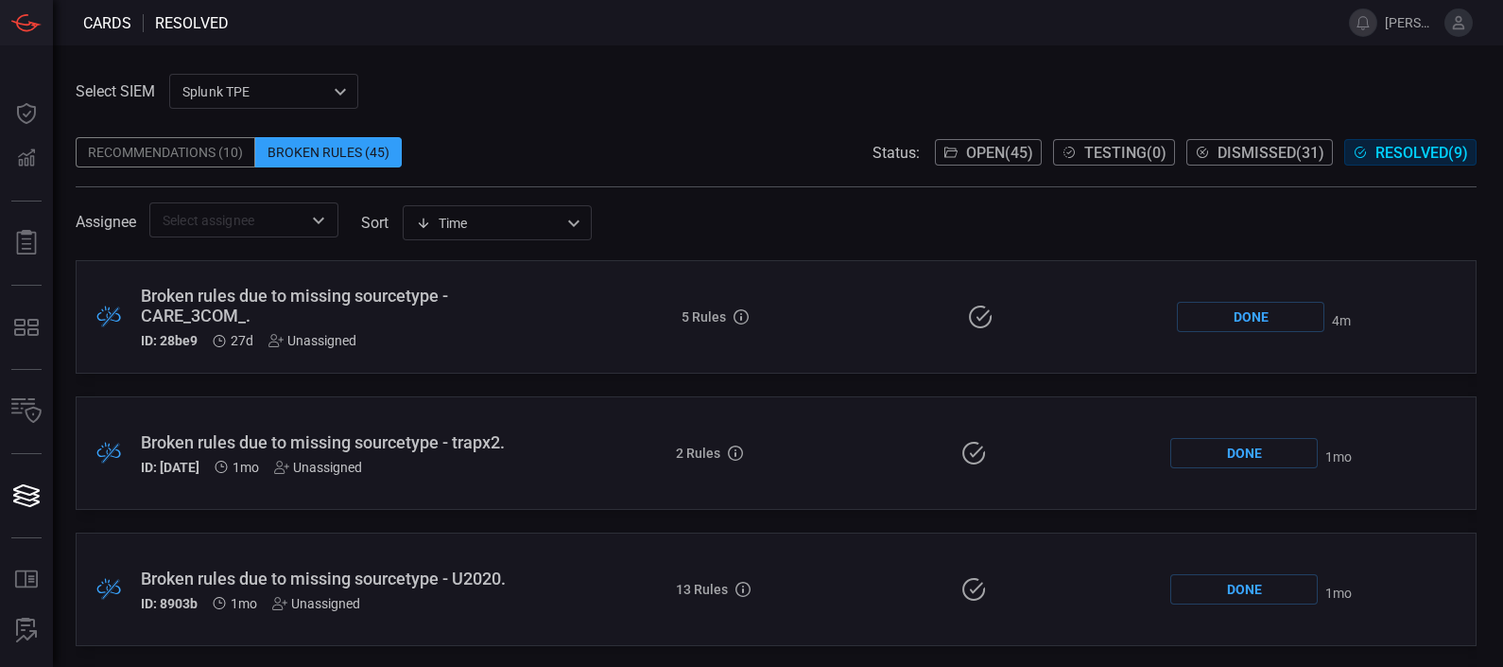
click at [389, 451] on div "Broken rules due to missing sourcetype - trapx2." at bounding box center [343, 442] width 404 height 20
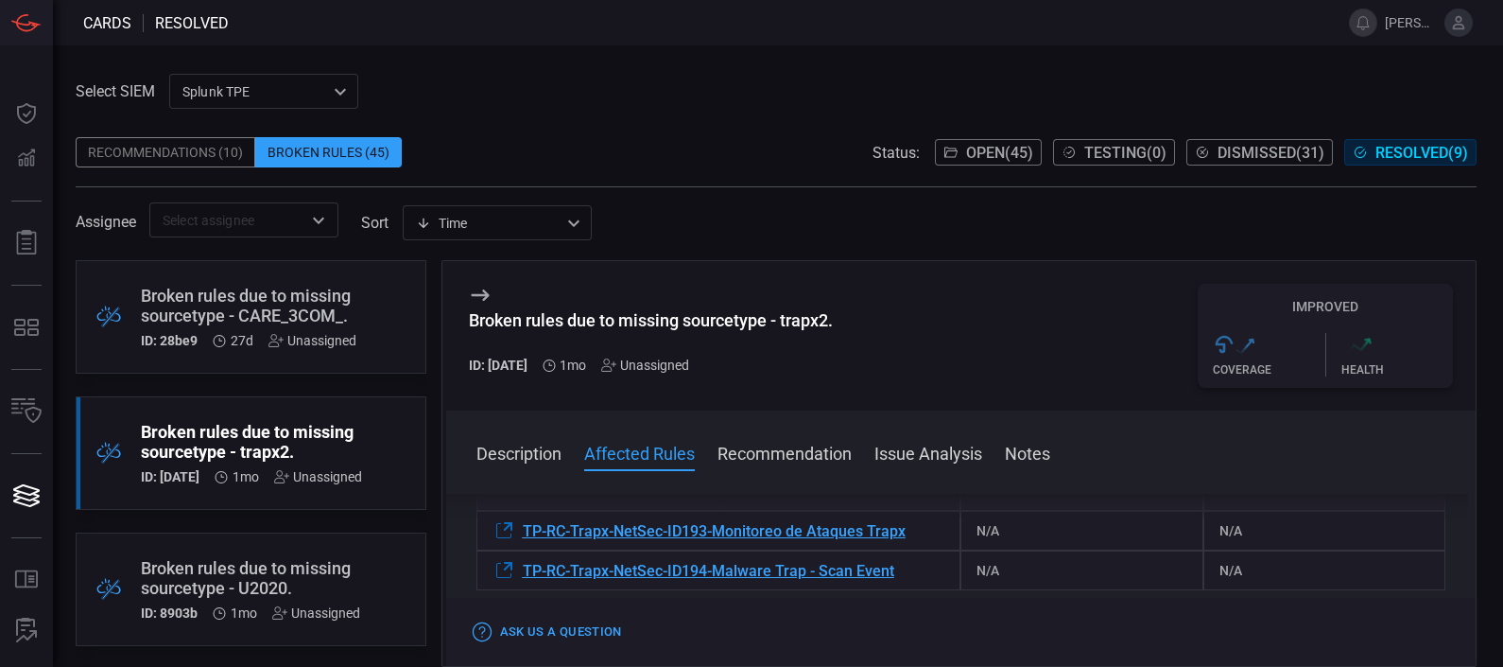
scroll to position [269, 0]
drag, startPoint x: 916, startPoint y: 529, endPoint x: 523, endPoint y: 529, distance: 393.3
click at [523, 529] on div "TP-RC-Trapx-NetSec-ID193-Monitoreo de Ataques Trapx" at bounding box center [719, 531] width 485 height 40
copy span "TP-RC-Trapx-NetSec-ID193-Monitoreo de Ataques Trapx"
click at [1032, 463] on button "Notes" at bounding box center [1027, 452] width 45 height 23
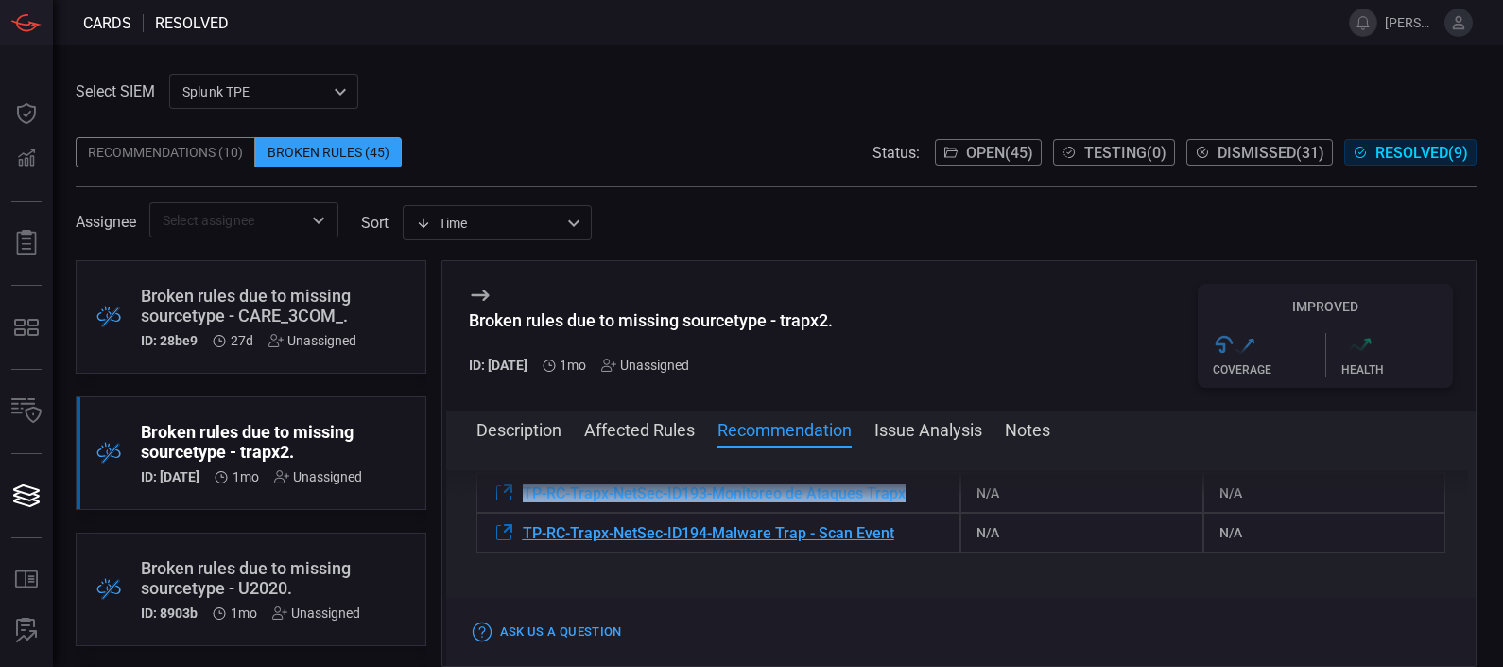
scroll to position [284, 0]
click at [920, 502] on div "TP-RC-Trapx-NetSec-ID193-Monitoreo de Ataques Trapx" at bounding box center [719, 492] width 485 height 40
drag, startPoint x: 921, startPoint y: 494, endPoint x: 511, endPoint y: 490, distance: 409.4
click at [511, 490] on div "Description The sourcetype "trapx2" does not exist within your environment. As …" at bounding box center [961, 552] width 1031 height 165
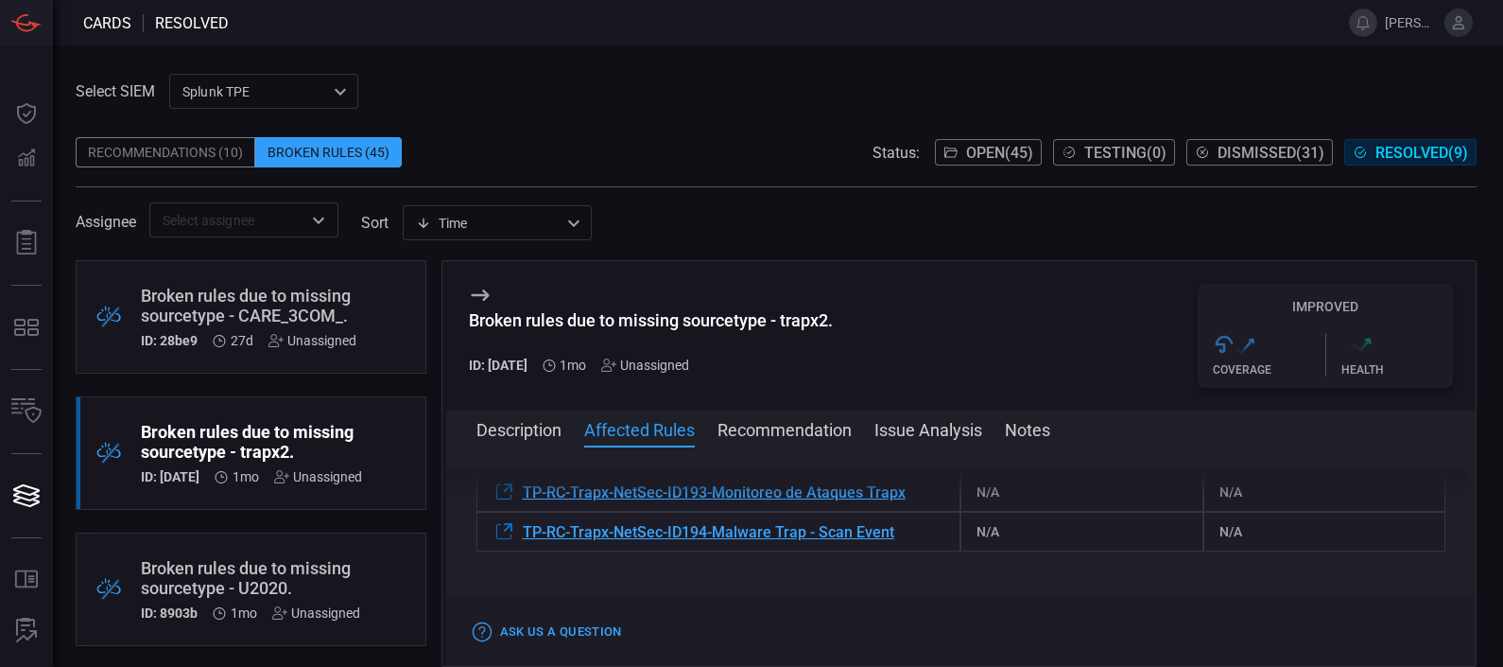
scroll to position [225, 0]
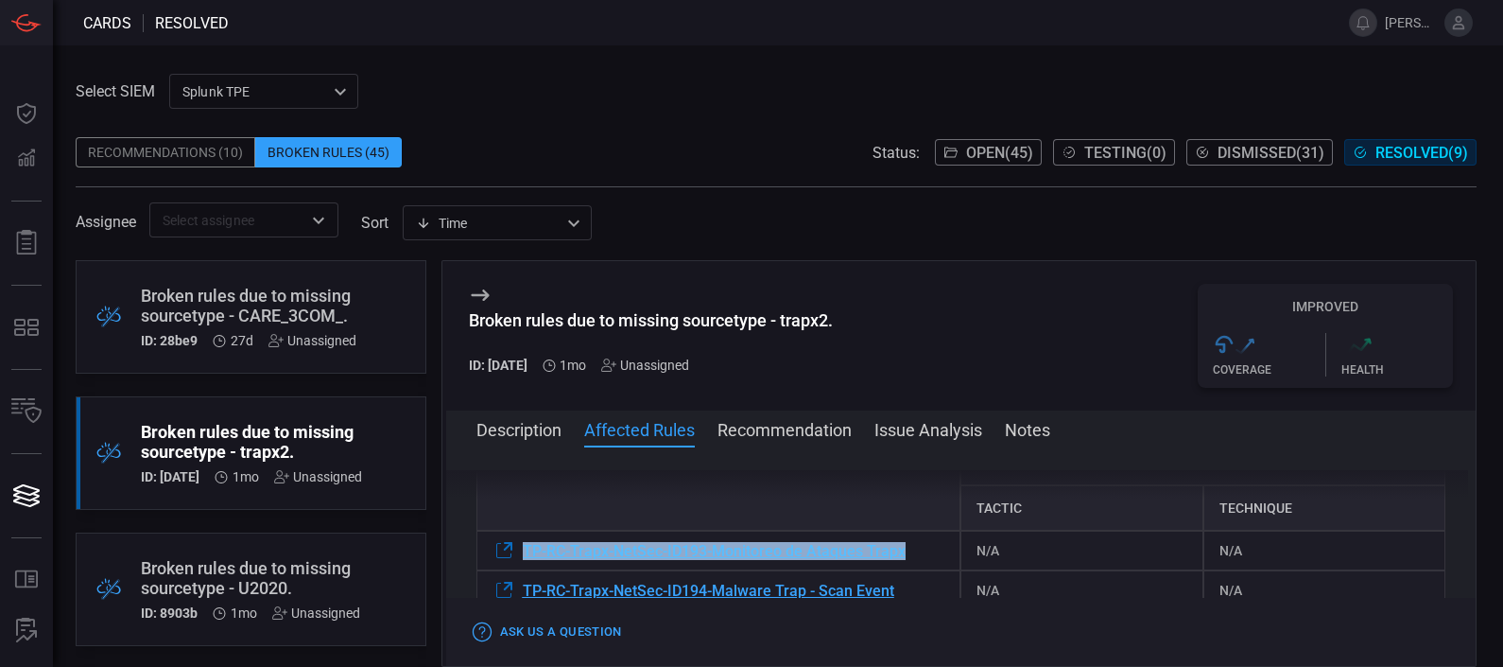
drag, startPoint x: 927, startPoint y: 556, endPoint x: 520, endPoint y: 558, distance: 406.5
click at [520, 558] on div "TP-RC-Trapx-NetSec-ID193-Monitoreo de Ataques Trapx" at bounding box center [719, 550] width 485 height 40
copy span "TP-RC-Trapx-NetSec-ID193-Monitoreo de Ataques Trapx"
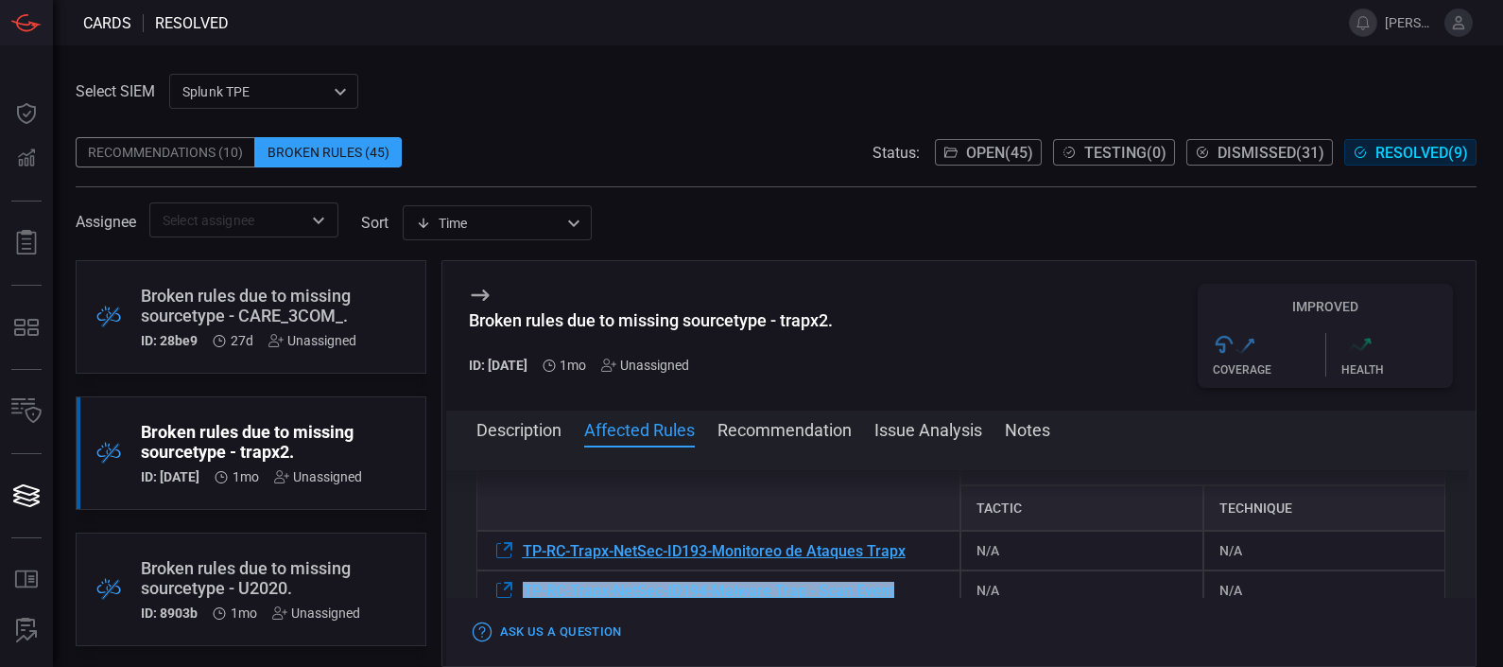
drag, startPoint x: 916, startPoint y: 587, endPoint x: 520, endPoint y: 589, distance: 396.1
click at [520, 589] on div "TP-RC-Trapx-NetSec-ID194-Malware Trap - Scan Event" at bounding box center [719, 590] width 485 height 40
copy span "TP-RC-Trapx-NetSec-ID194-Malware Trap - Scan Event"
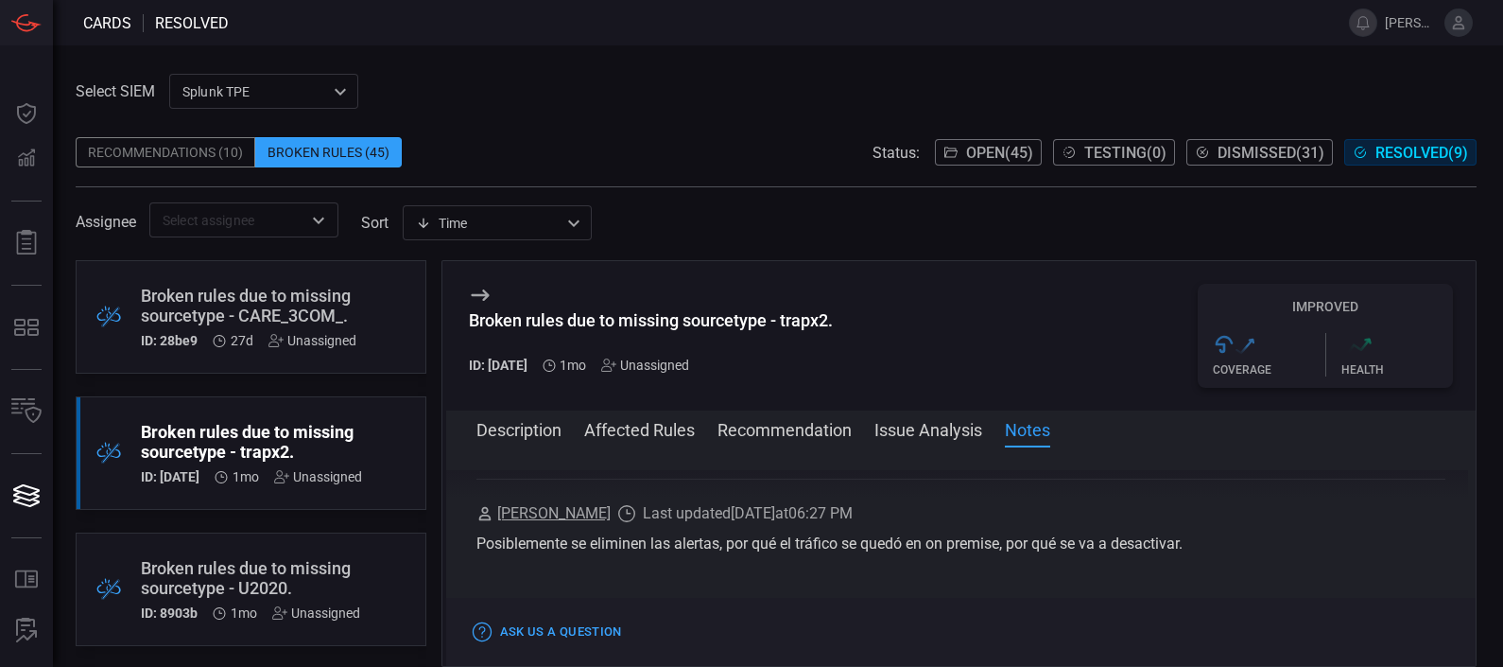
scroll to position [774, 0]
click at [487, 297] on icon at bounding box center [480, 295] width 23 height 23
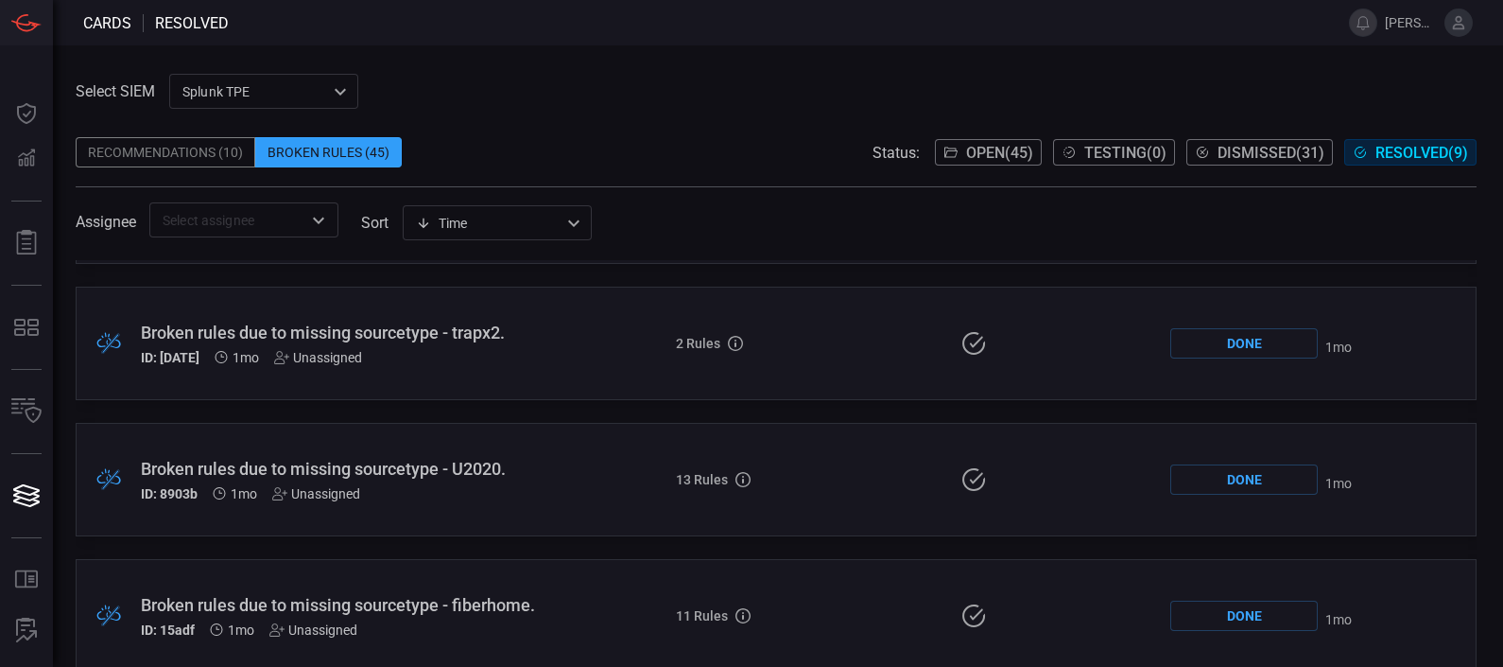
scroll to position [147, 0]
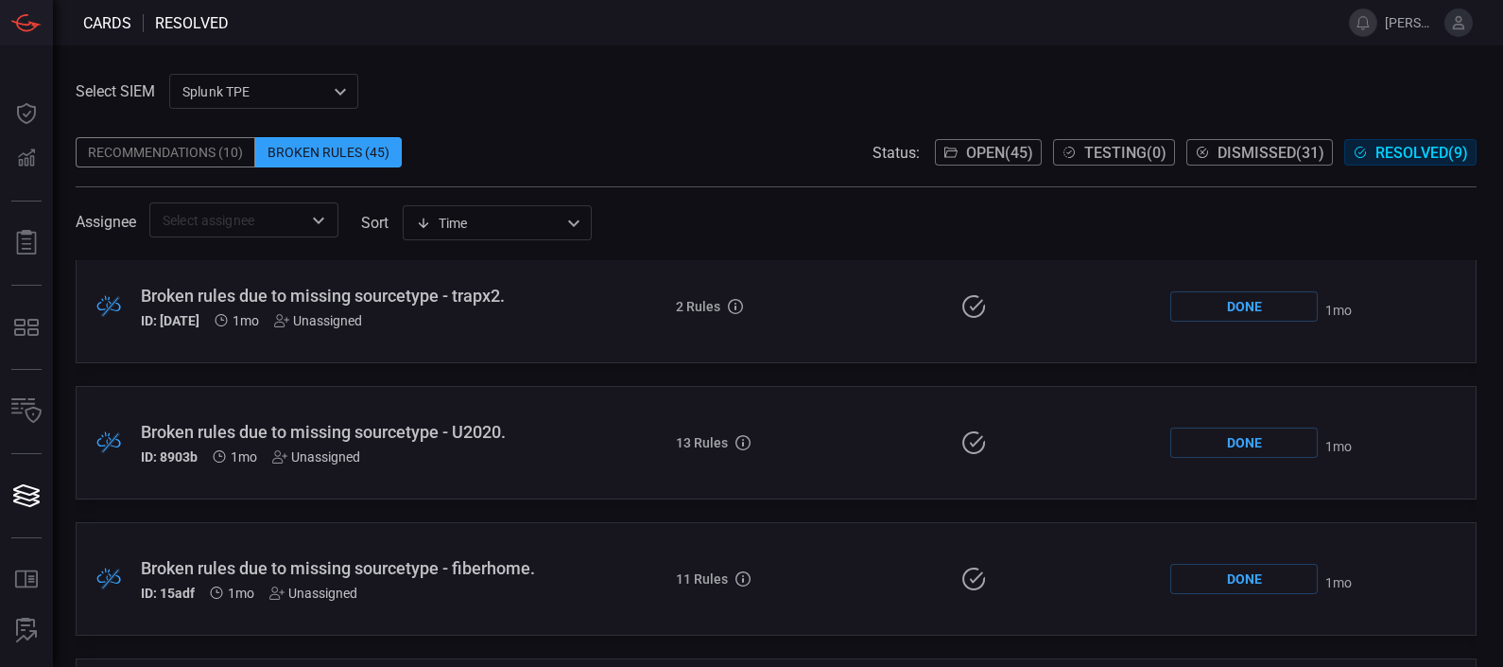
click at [350, 454] on div "Unassigned" at bounding box center [316, 456] width 88 height 15
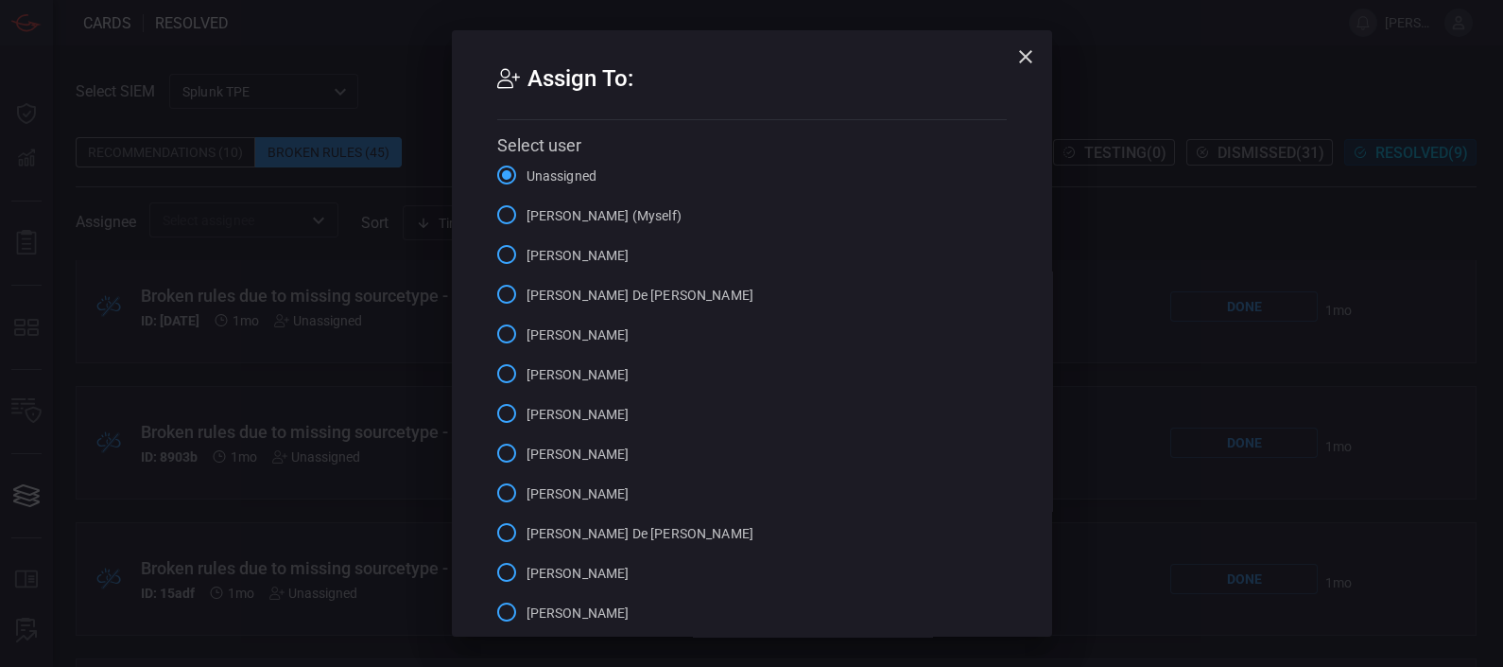
click at [1371, 202] on div "Assign To: Select user Unassigned [PERSON_NAME] (Myself) [PERSON_NAME] [PERSON_…" at bounding box center [751, 333] width 1503 height 667
click at [1014, 51] on icon "button" at bounding box center [1025, 56] width 23 height 23
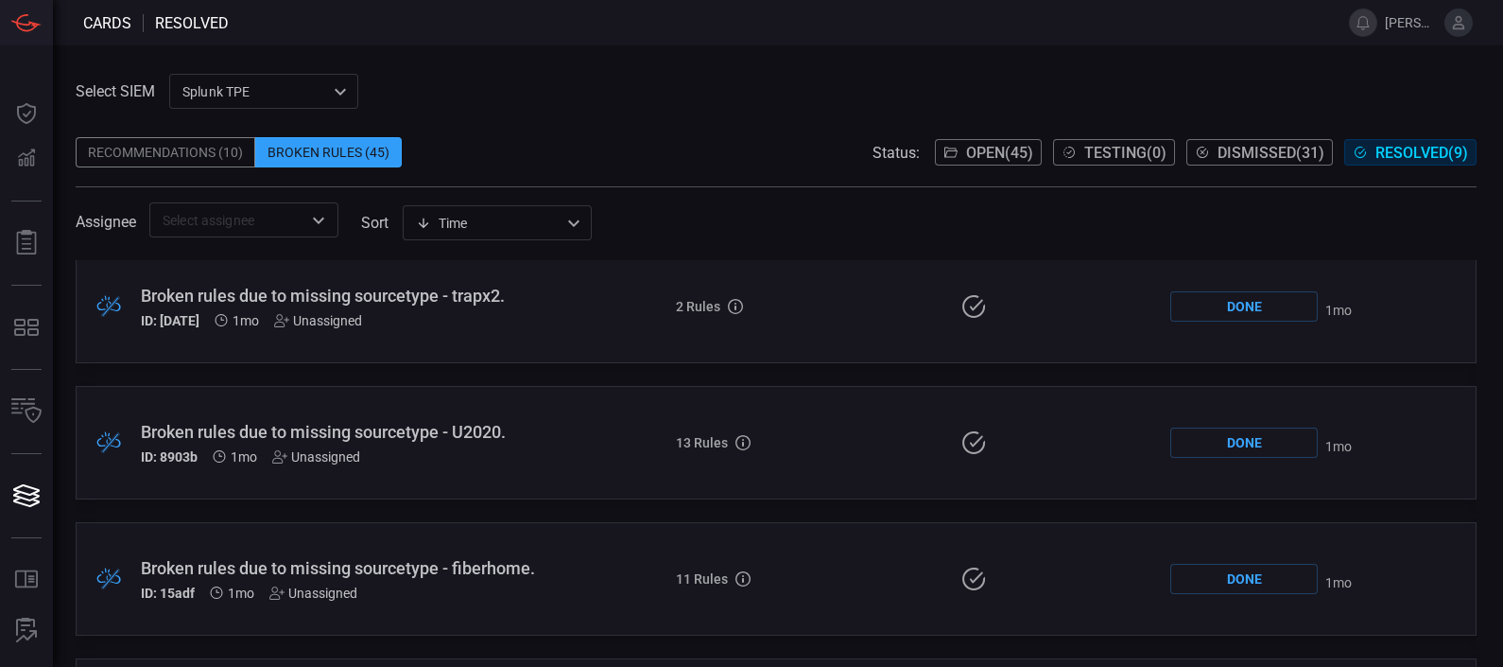
click at [301, 422] on div "Broken rules due to missing sourcetype - U2020." at bounding box center [343, 432] width 404 height 20
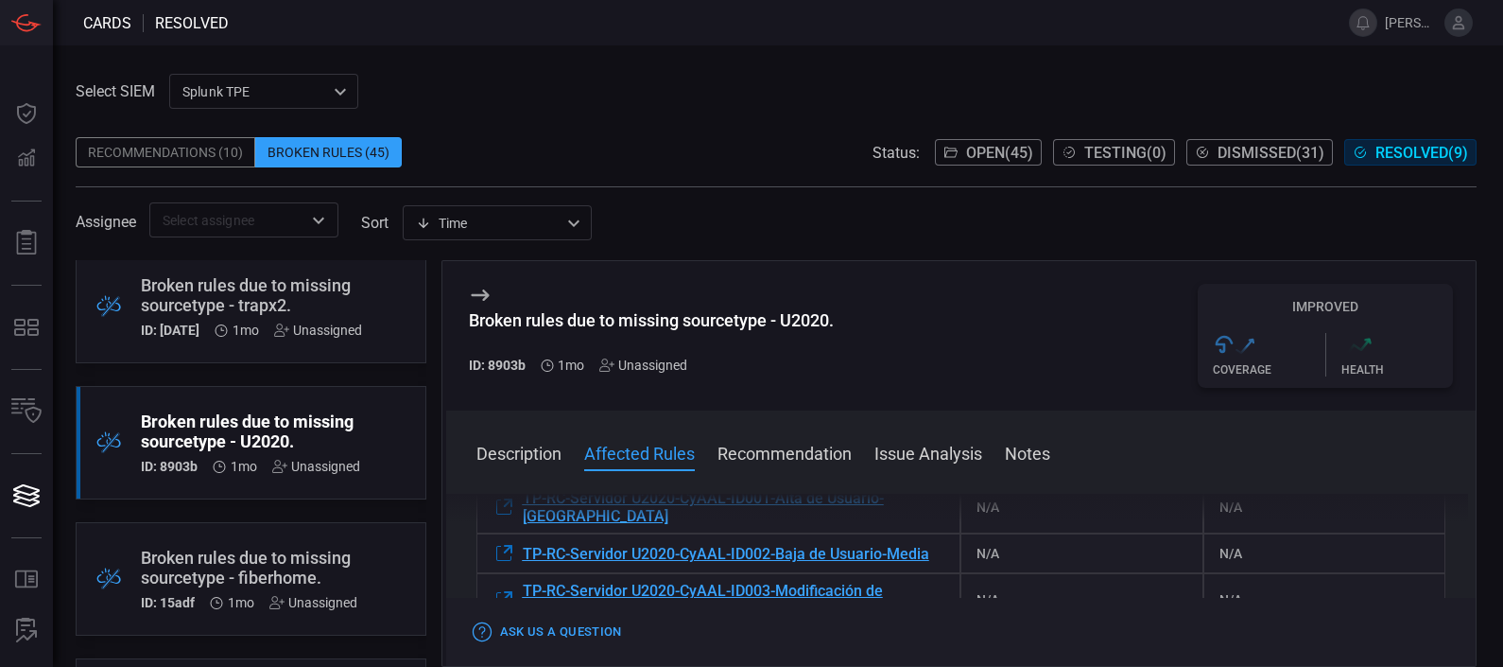
scroll to position [235, 0]
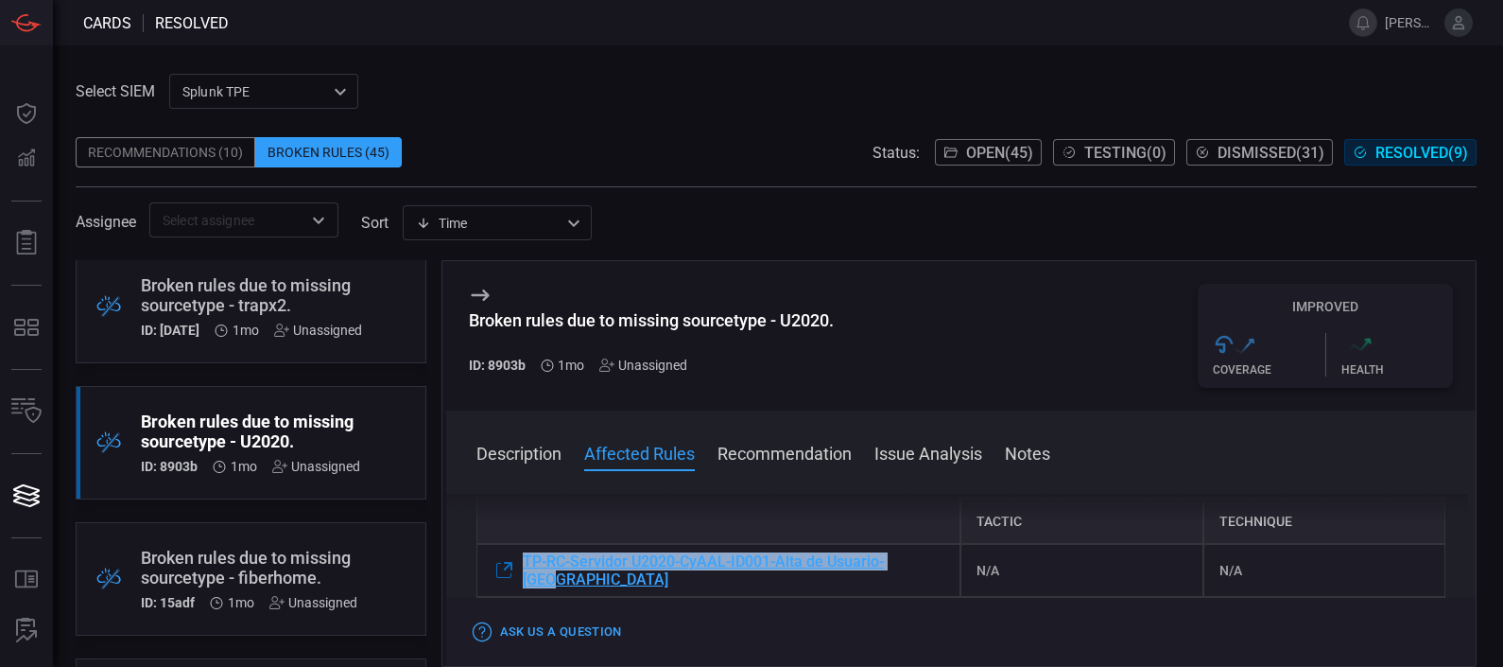
drag, startPoint x: 929, startPoint y: 564, endPoint x: 507, endPoint y: 548, distance: 422.9
click at [507, 548] on div "TP-RC-Servidor U2020-CyAAL-ID001-Alta de Usuario-[GEOGRAPHIC_DATA]" at bounding box center [719, 570] width 485 height 53
copy div "TP-RC-Servidor U2020-CyAAL-ID001-Alta de Usuario-[GEOGRAPHIC_DATA]"
click at [939, 552] on div "TP-RC-Servidor U2020-CyAAL-ID001-Alta de Usuario-[GEOGRAPHIC_DATA]" at bounding box center [719, 570] width 485 height 53
drag, startPoint x: 937, startPoint y: 563, endPoint x: 512, endPoint y: 567, distance: 424.5
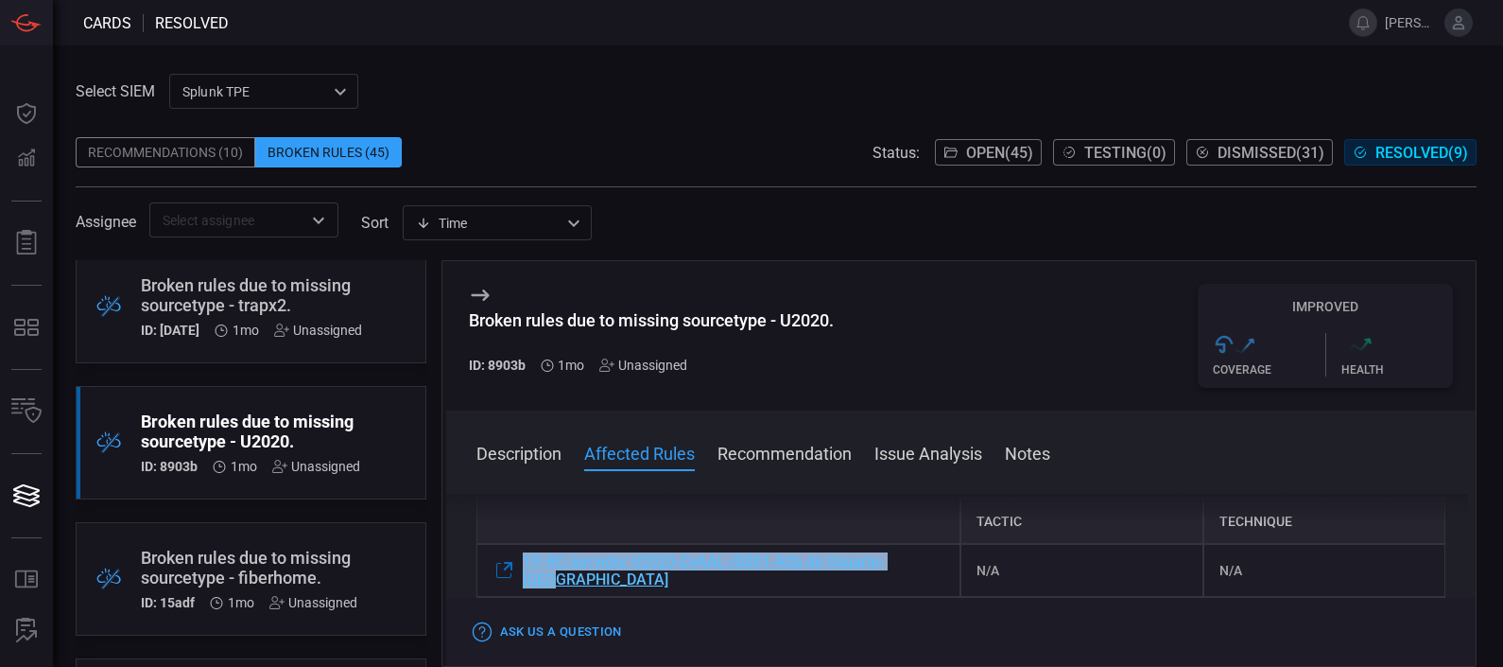
click at [512, 567] on div "TP-RC-Servidor U2020-CyAAL-ID001-Alta de Usuario-[GEOGRAPHIC_DATA]" at bounding box center [719, 570] width 485 height 53
